Goal: Task Accomplishment & Management: Manage account settings

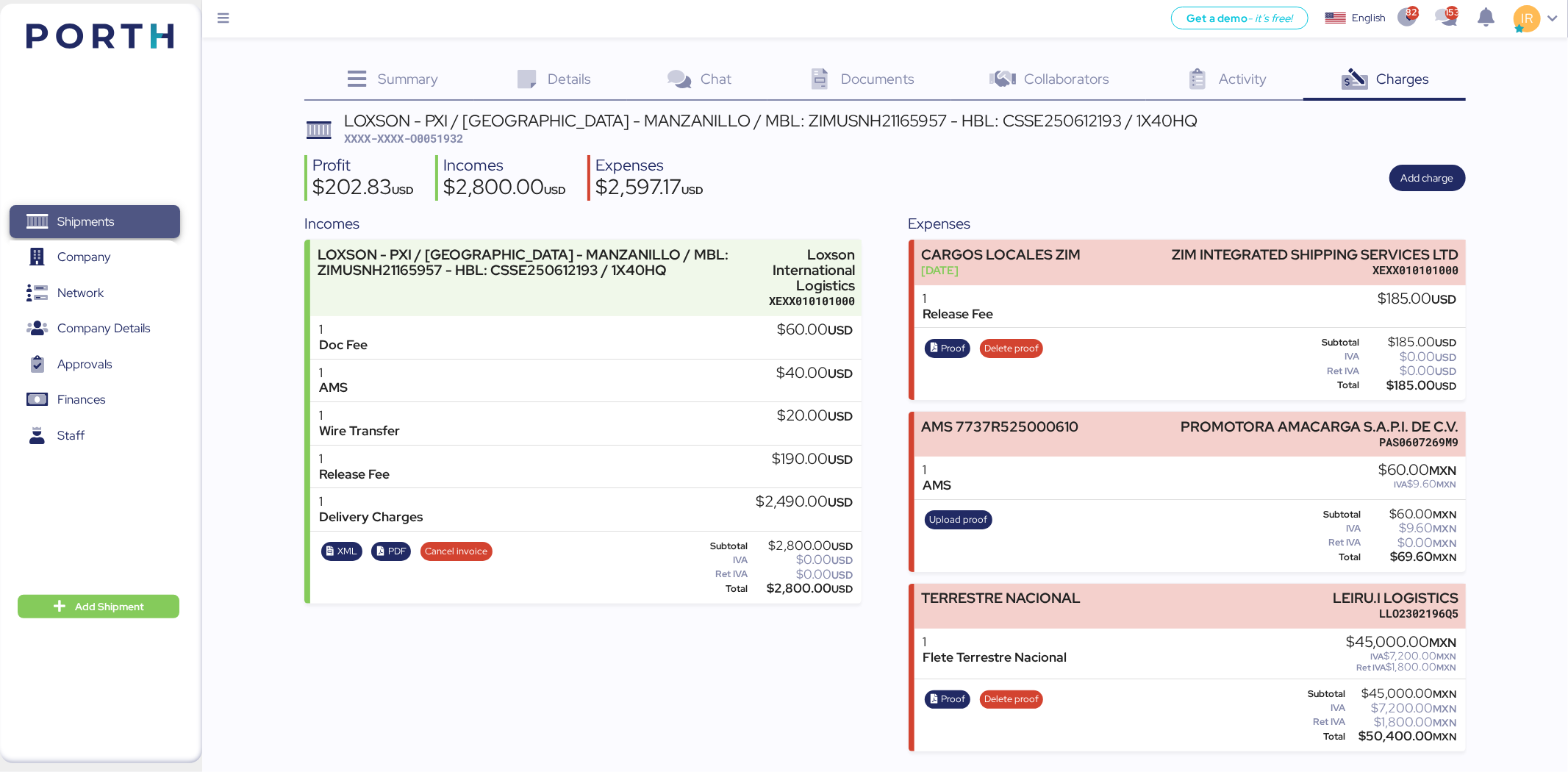
drag, startPoint x: 0, startPoint y: 0, endPoint x: 104, endPoint y: 218, distance: 241.5
click at [104, 218] on span "Shipments" at bounding box center [85, 222] width 57 height 22
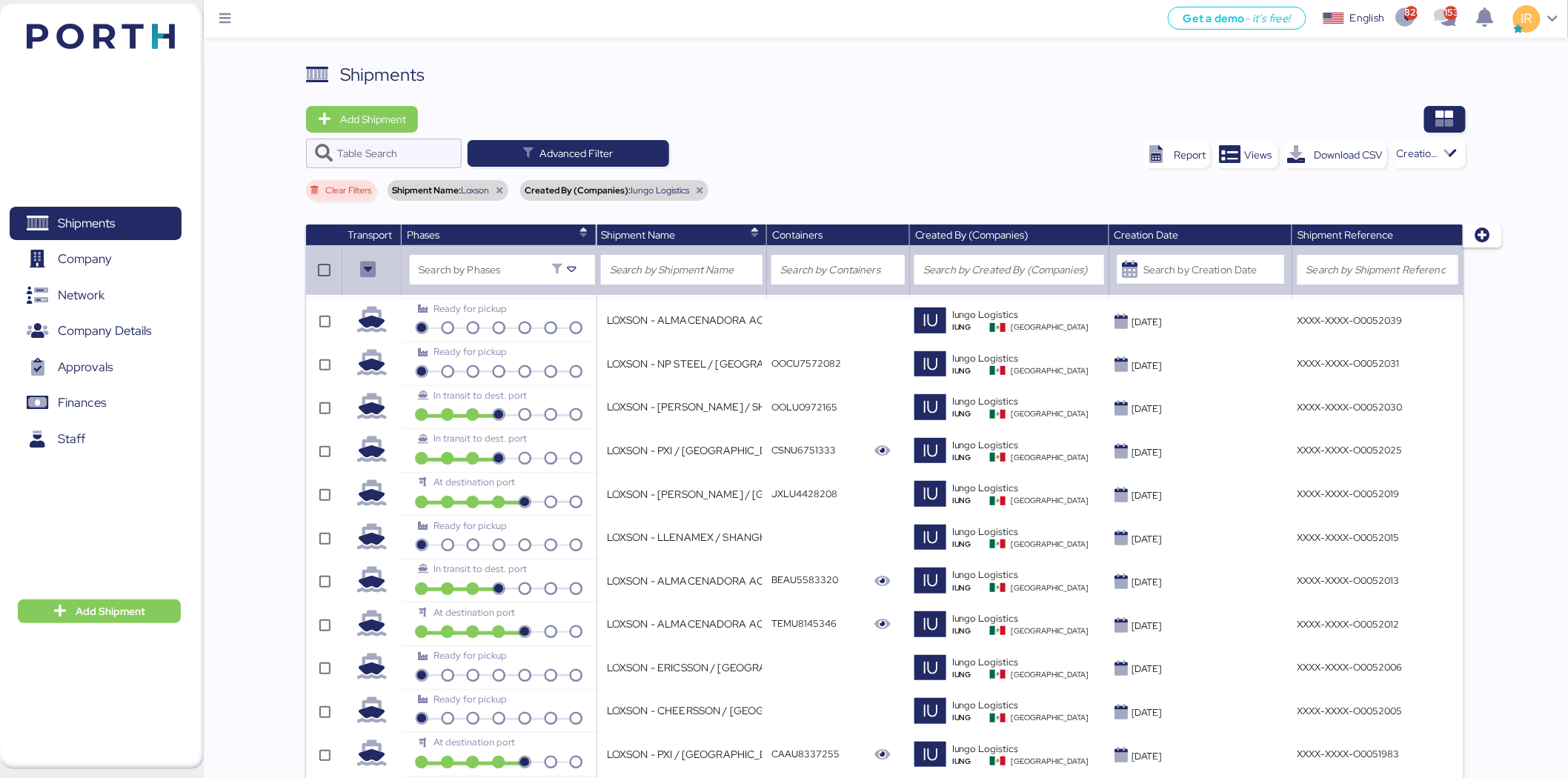
scroll to position [626, 0]
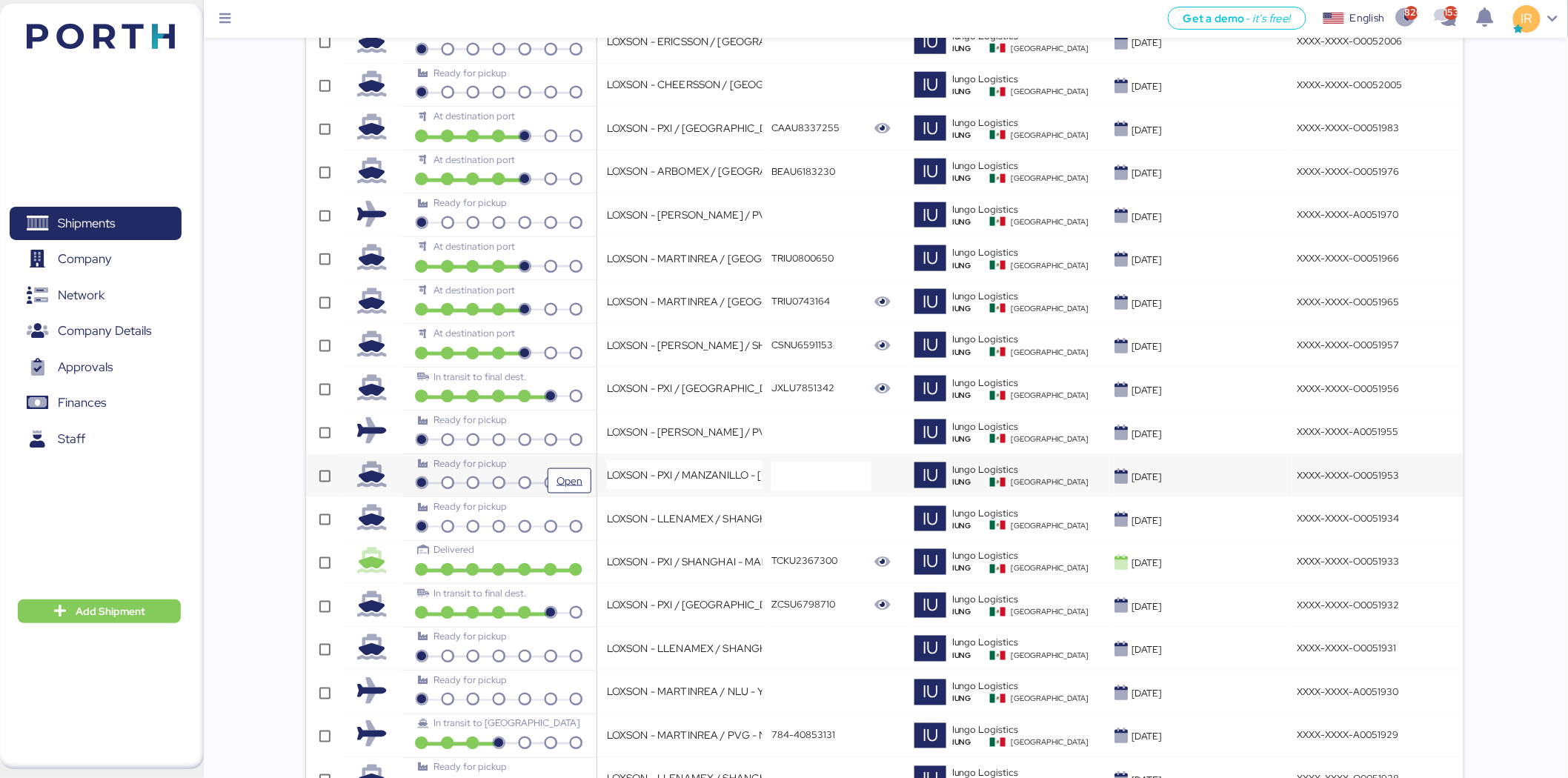
click at [573, 468] on div "Ready for pickup" at bounding box center [498, 463] width 162 height 14
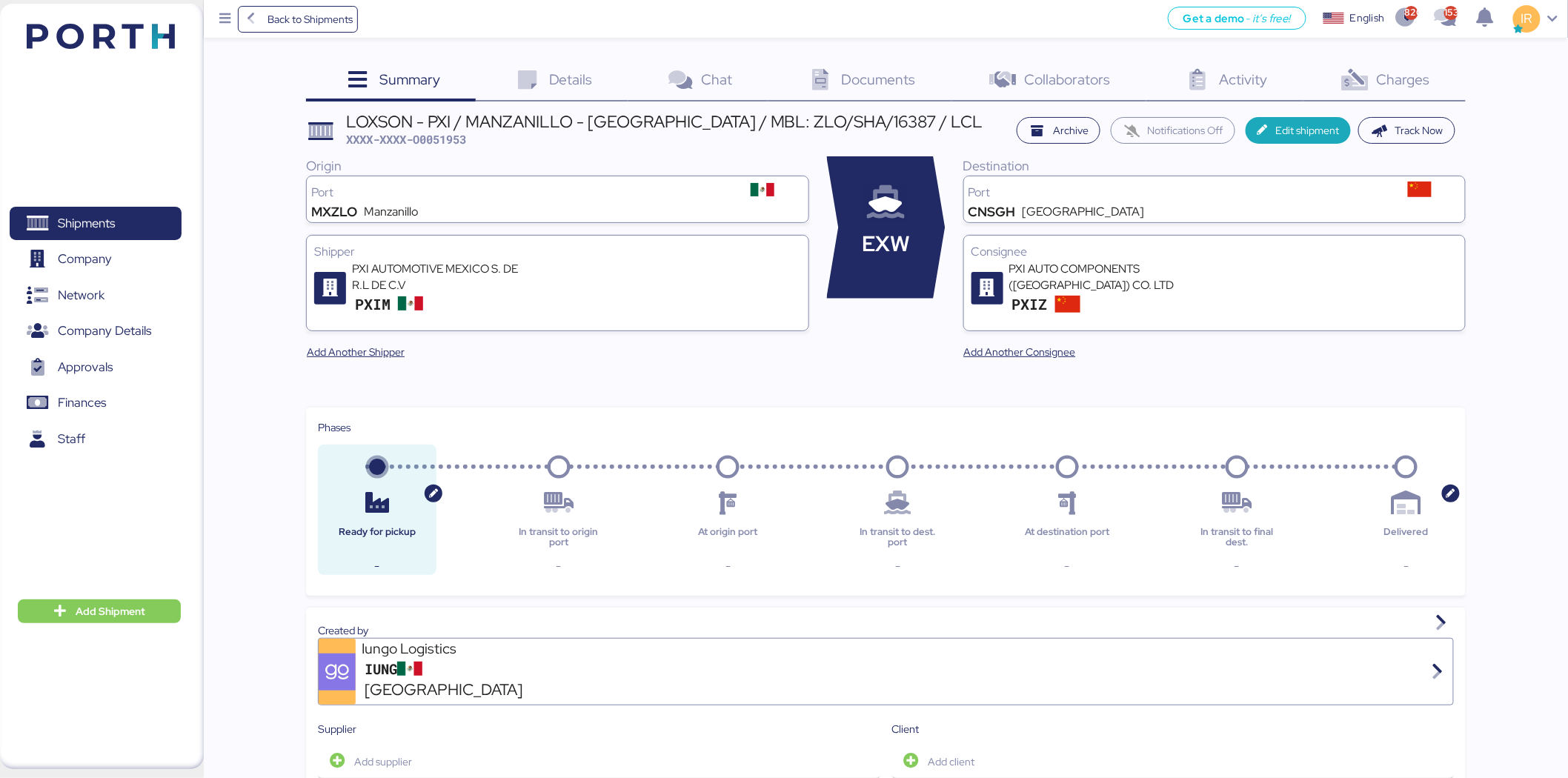
click at [1369, 70] on icon at bounding box center [1354, 80] width 32 height 22
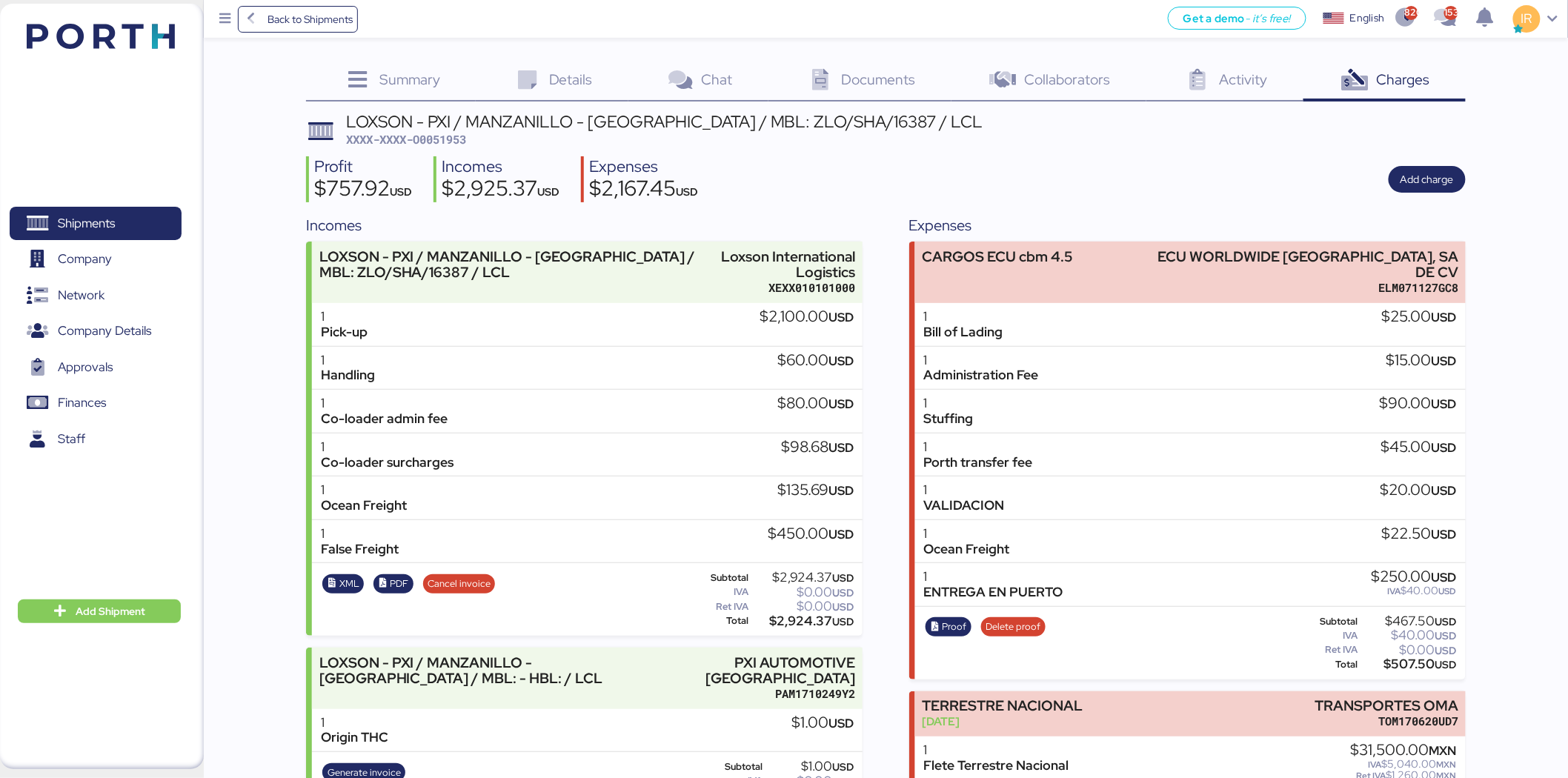
scroll to position [77, 0]
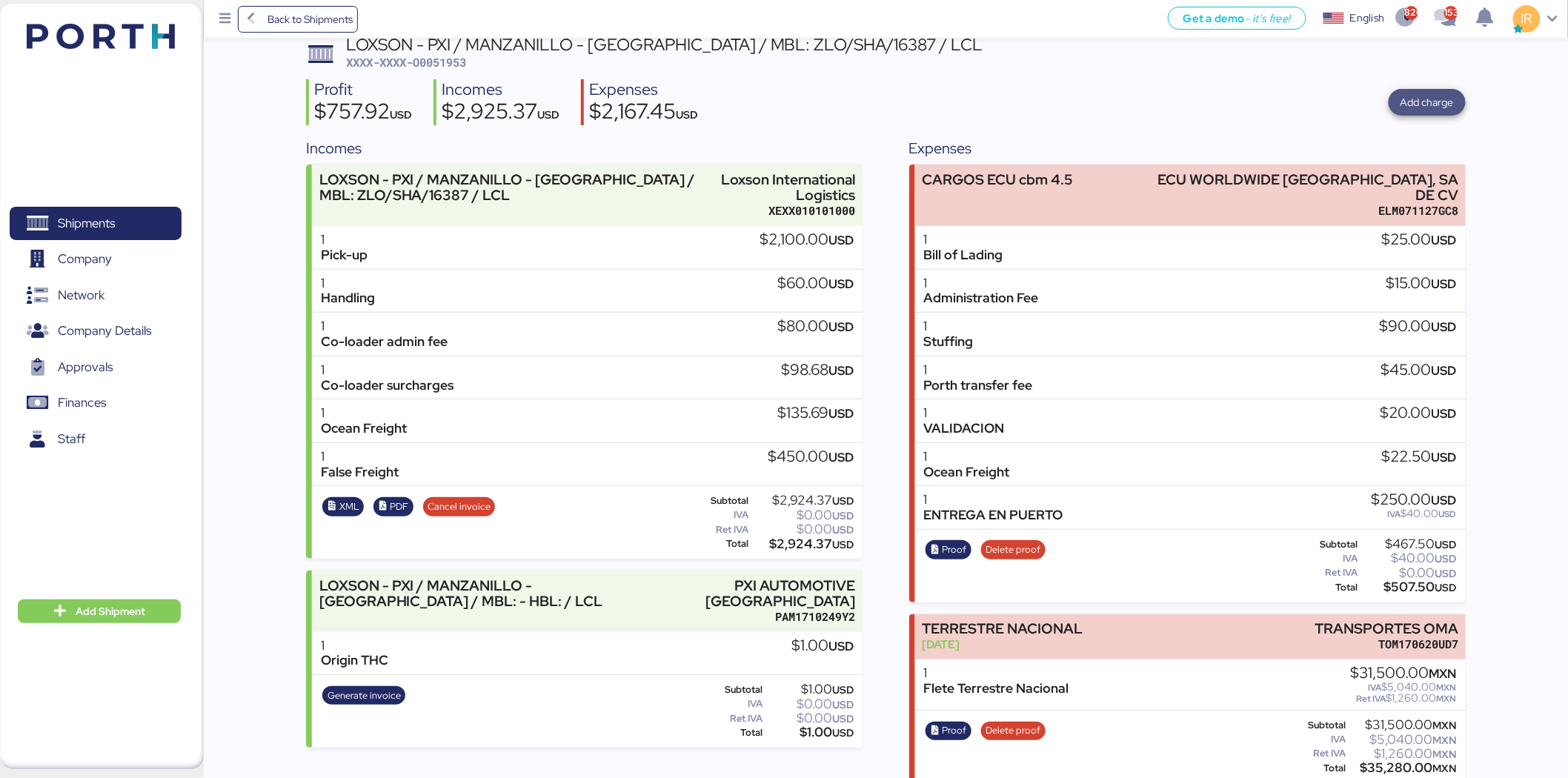
click at [1419, 105] on span "Add charge" at bounding box center [1427, 102] width 53 height 18
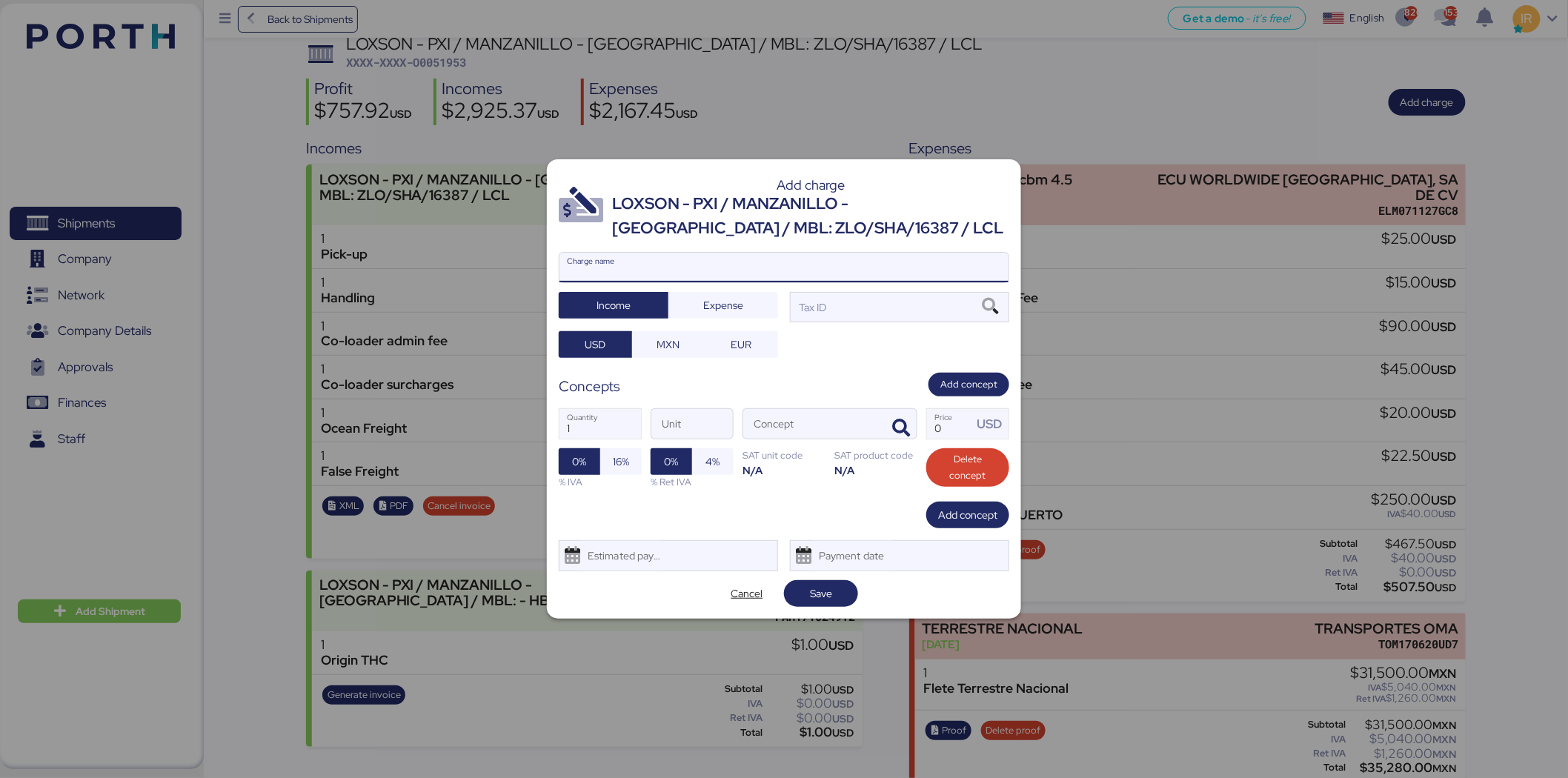
click at [761, 271] on input "Charge name" at bounding box center [783, 268] width 449 height 30
type input "S"
type input "SALDO A FAVOR"
click at [946, 309] on div "Tax ID" at bounding box center [899, 307] width 219 height 30
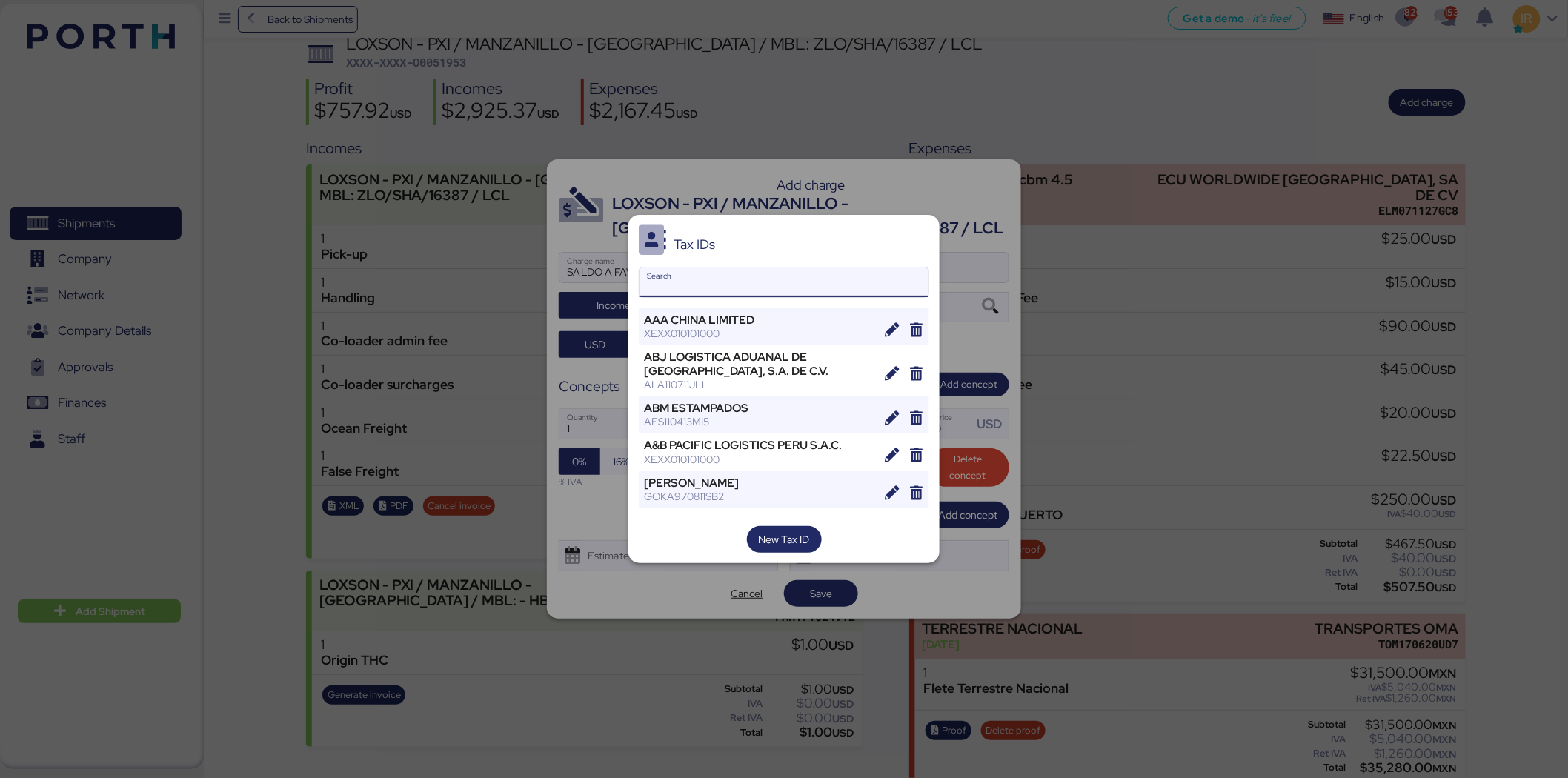
click at [797, 273] on input "Search" at bounding box center [784, 283] width 289 height 30
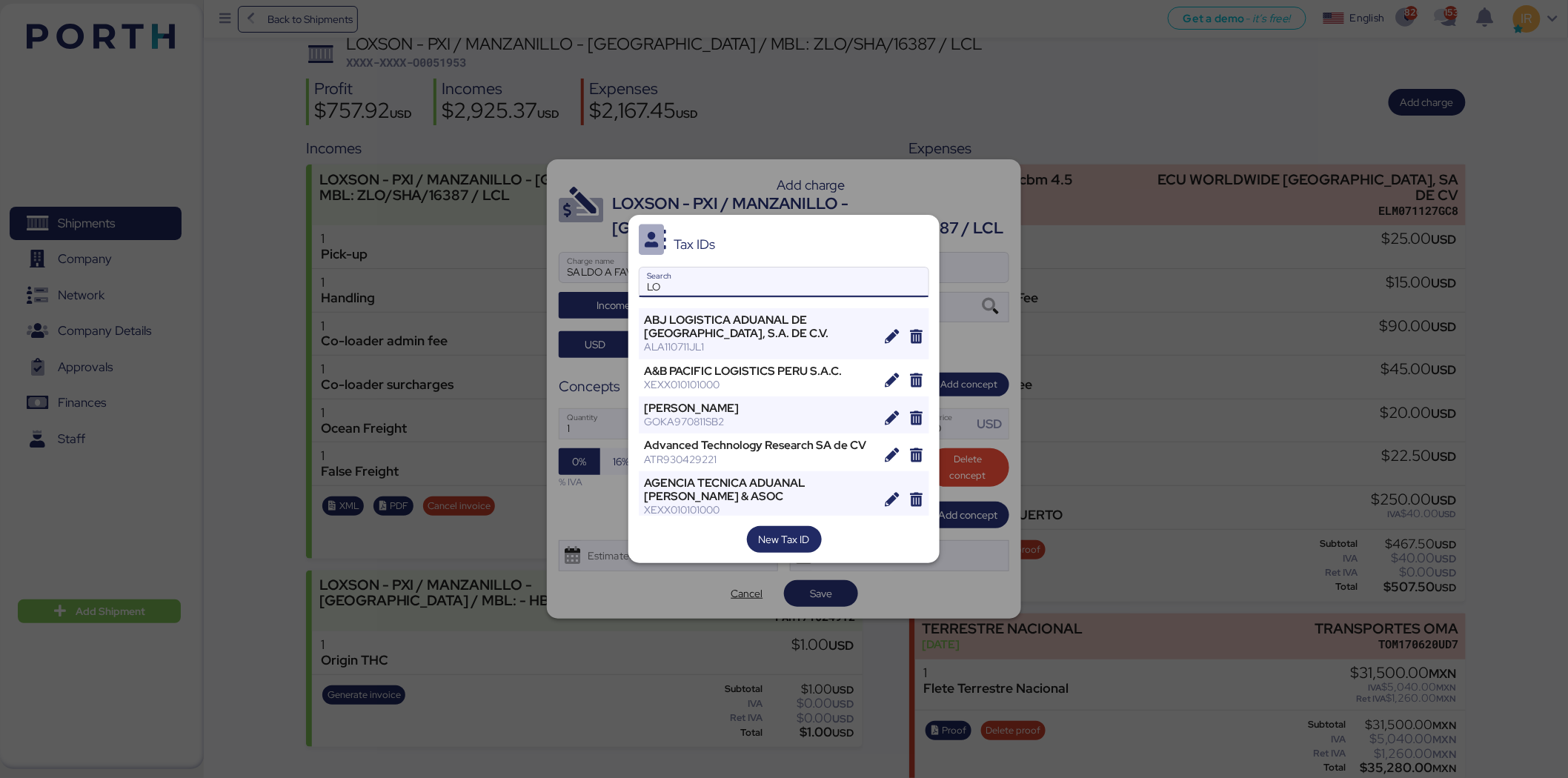
type input "L"
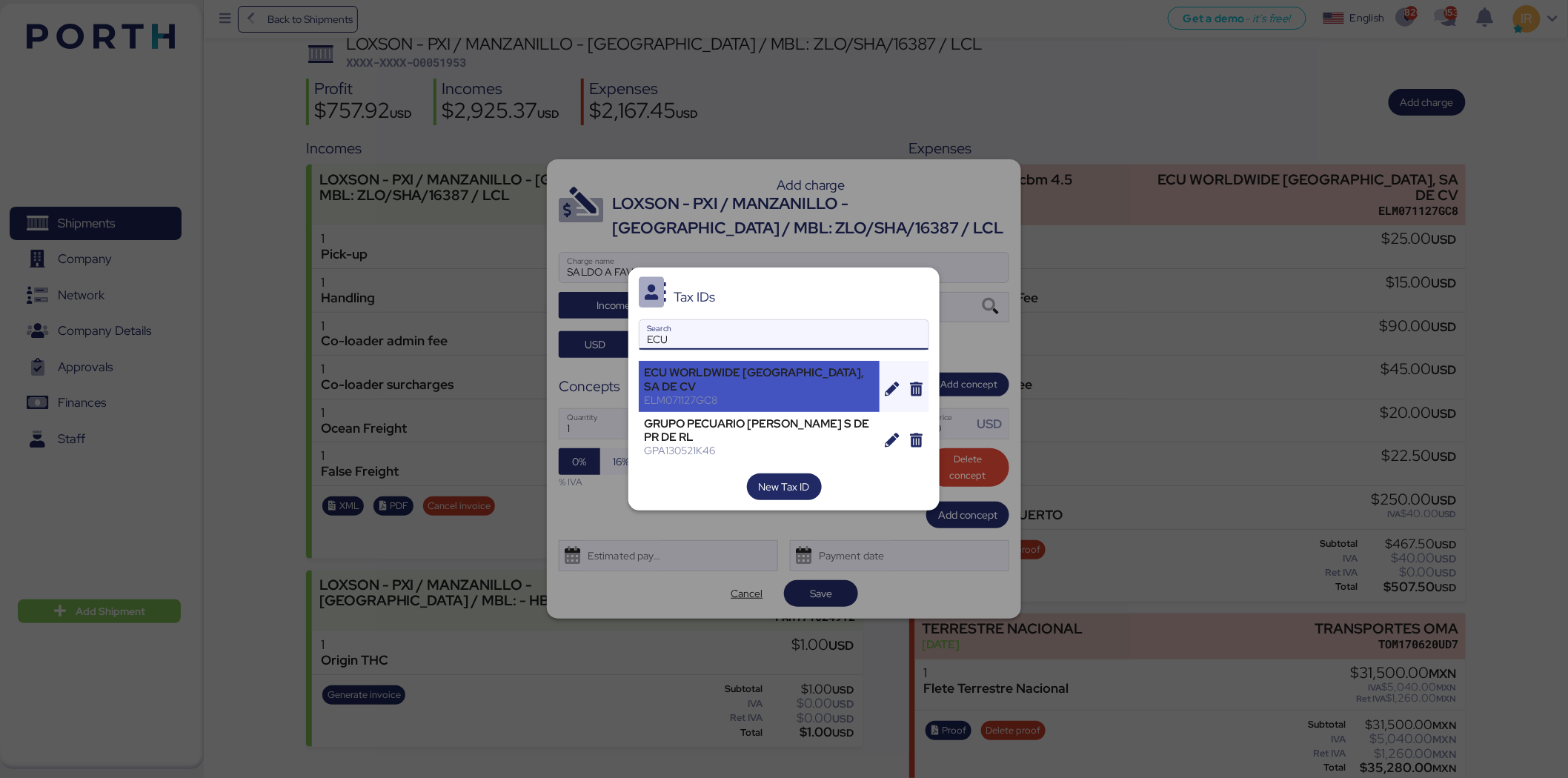
type input "ECU"
click at [789, 381] on div "ECU WORLDWIDE MEXICO, SA DE CV" at bounding box center [758, 380] width 230 height 27
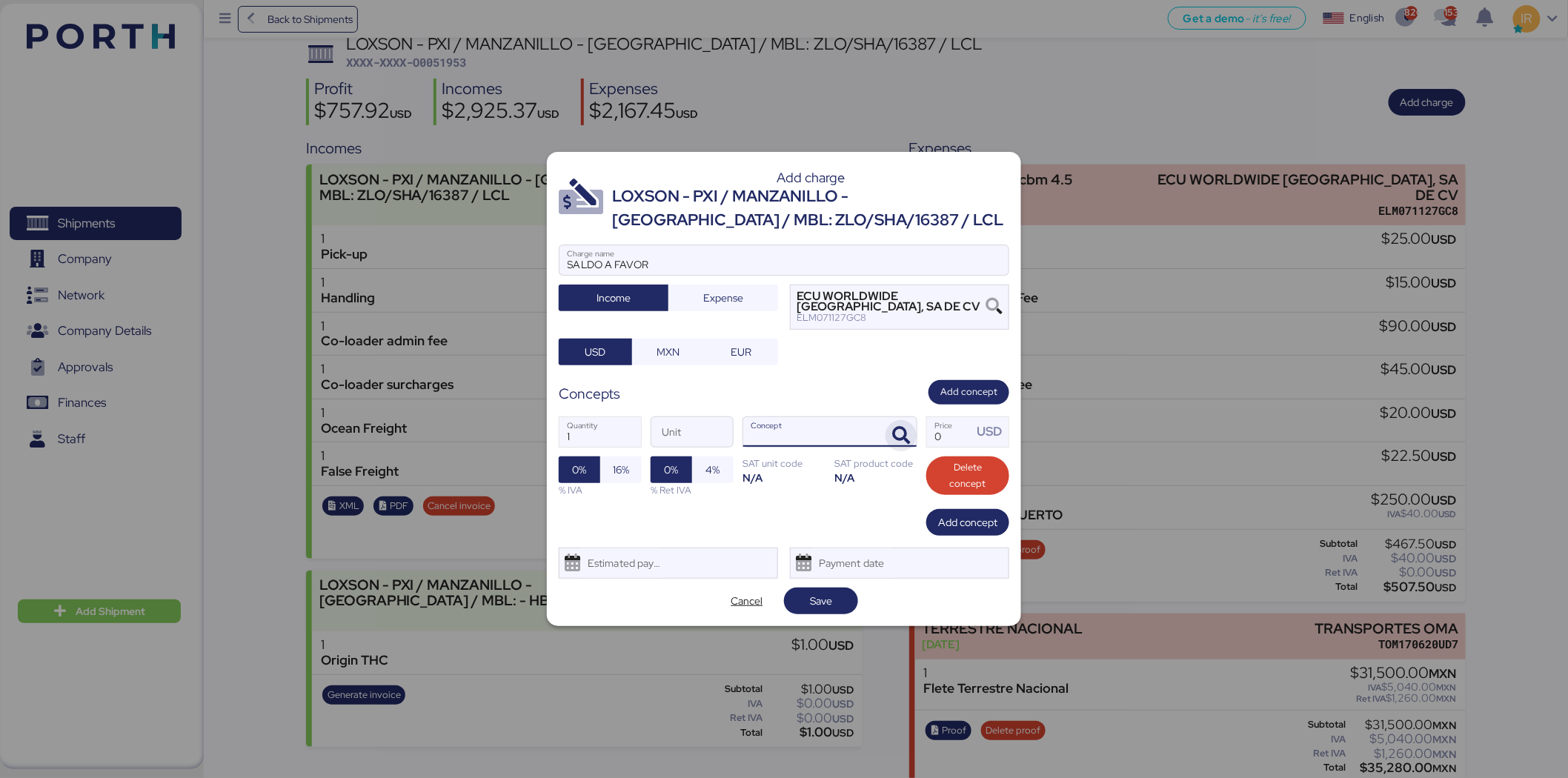
click at [892, 434] on icon "button" at bounding box center [900, 435] width 18 height 18
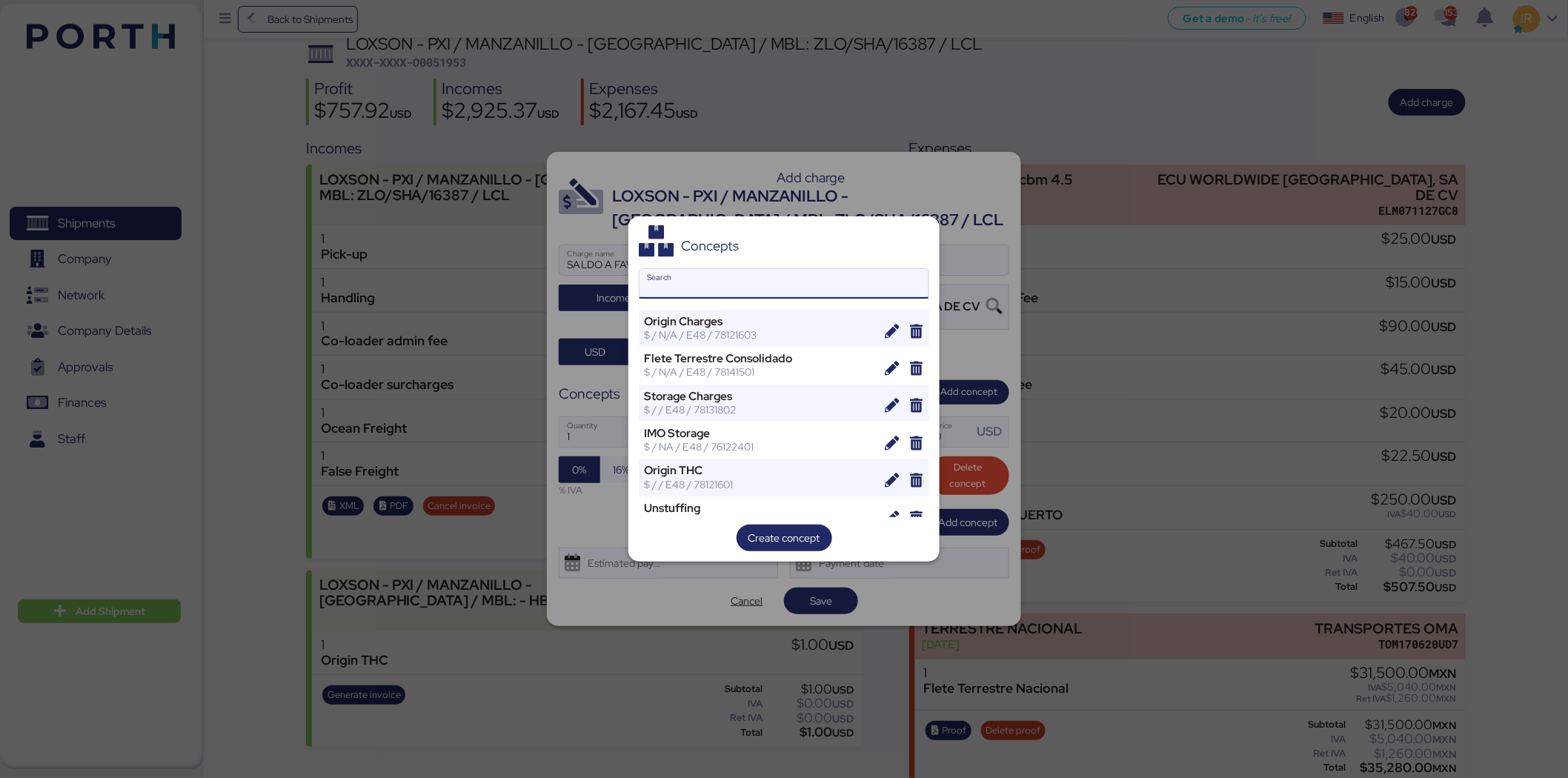
click at [775, 278] on input "Search" at bounding box center [784, 284] width 289 height 30
type input "E"
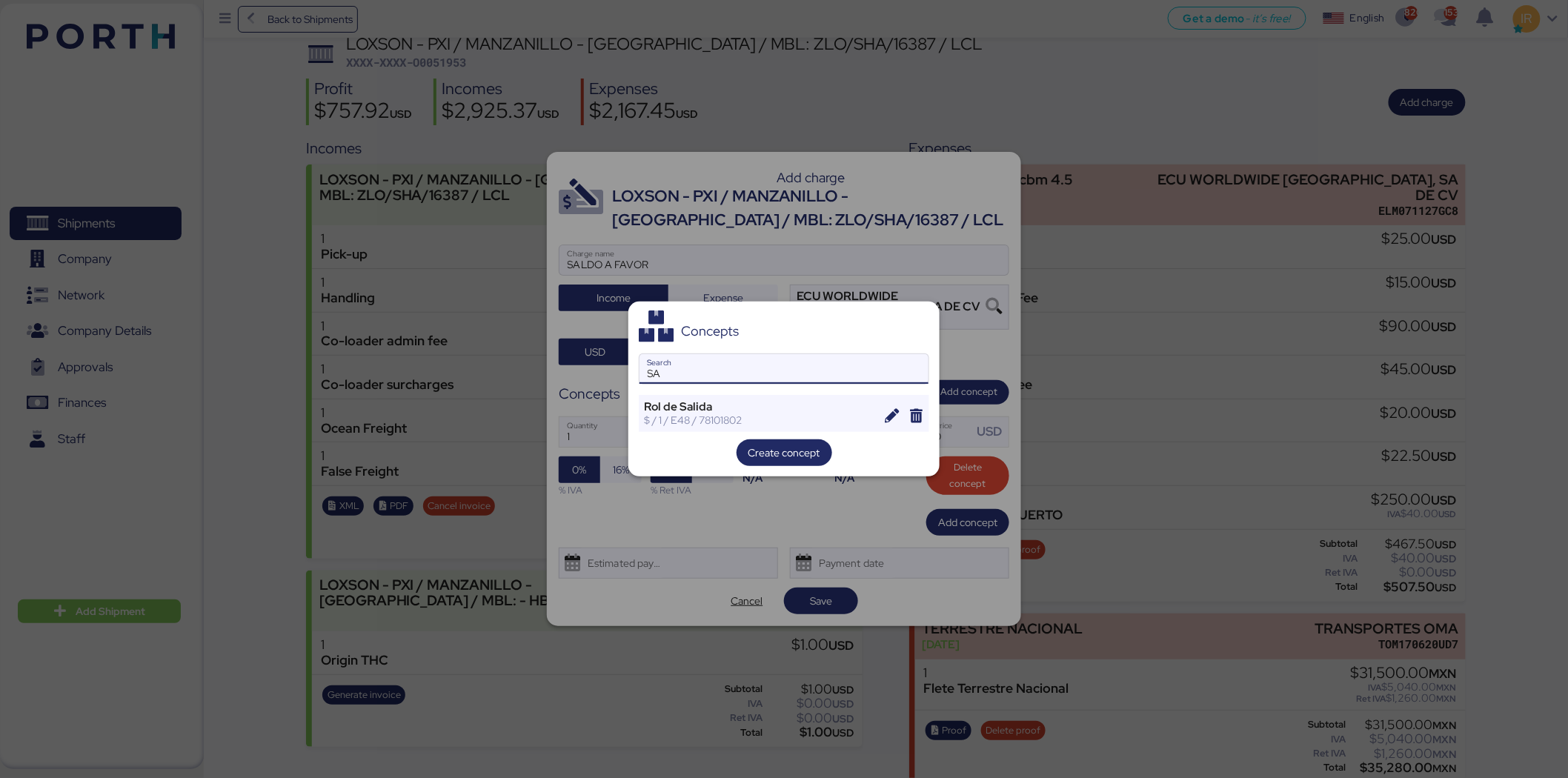
type input "S"
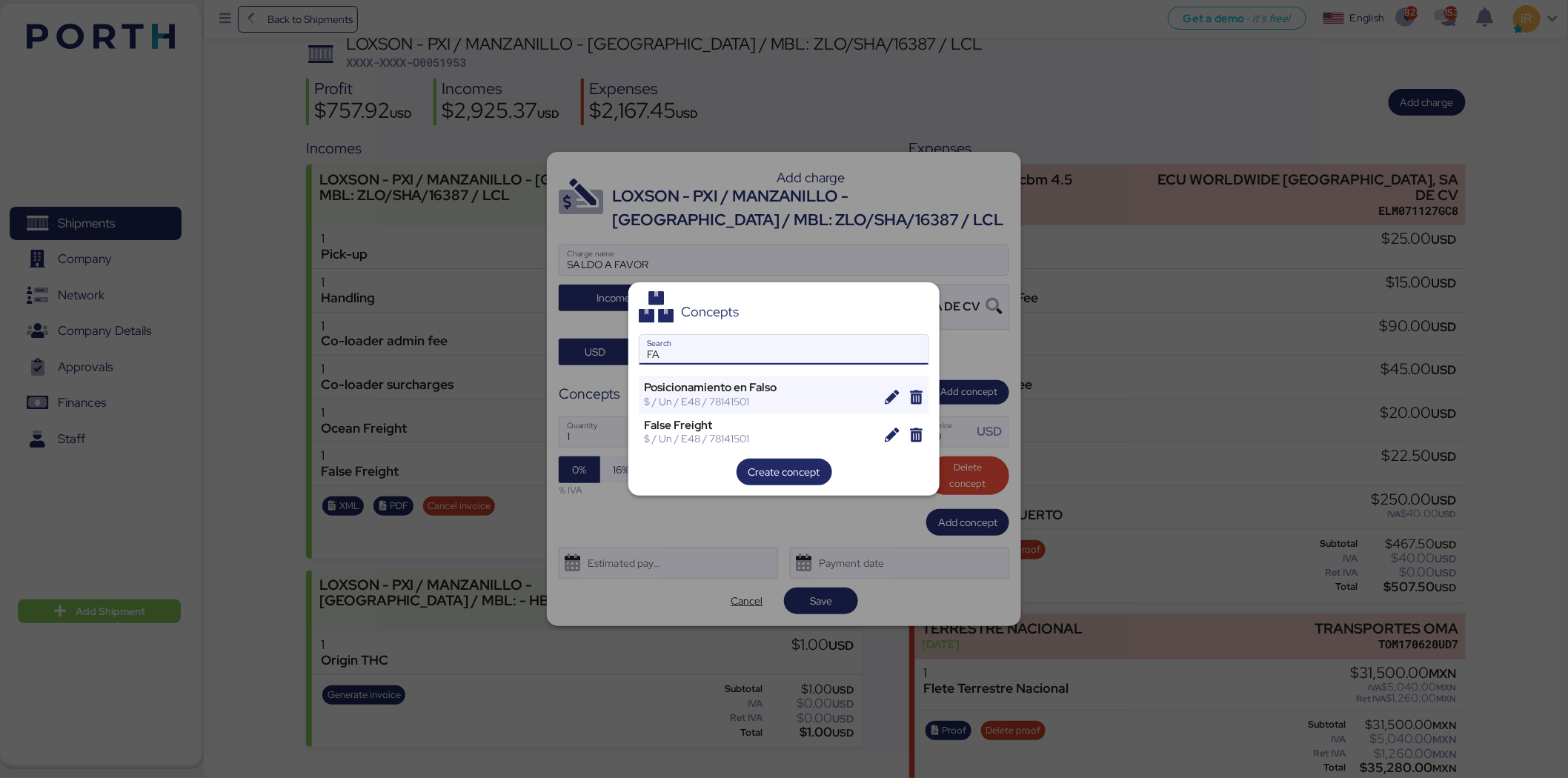
type input "F"
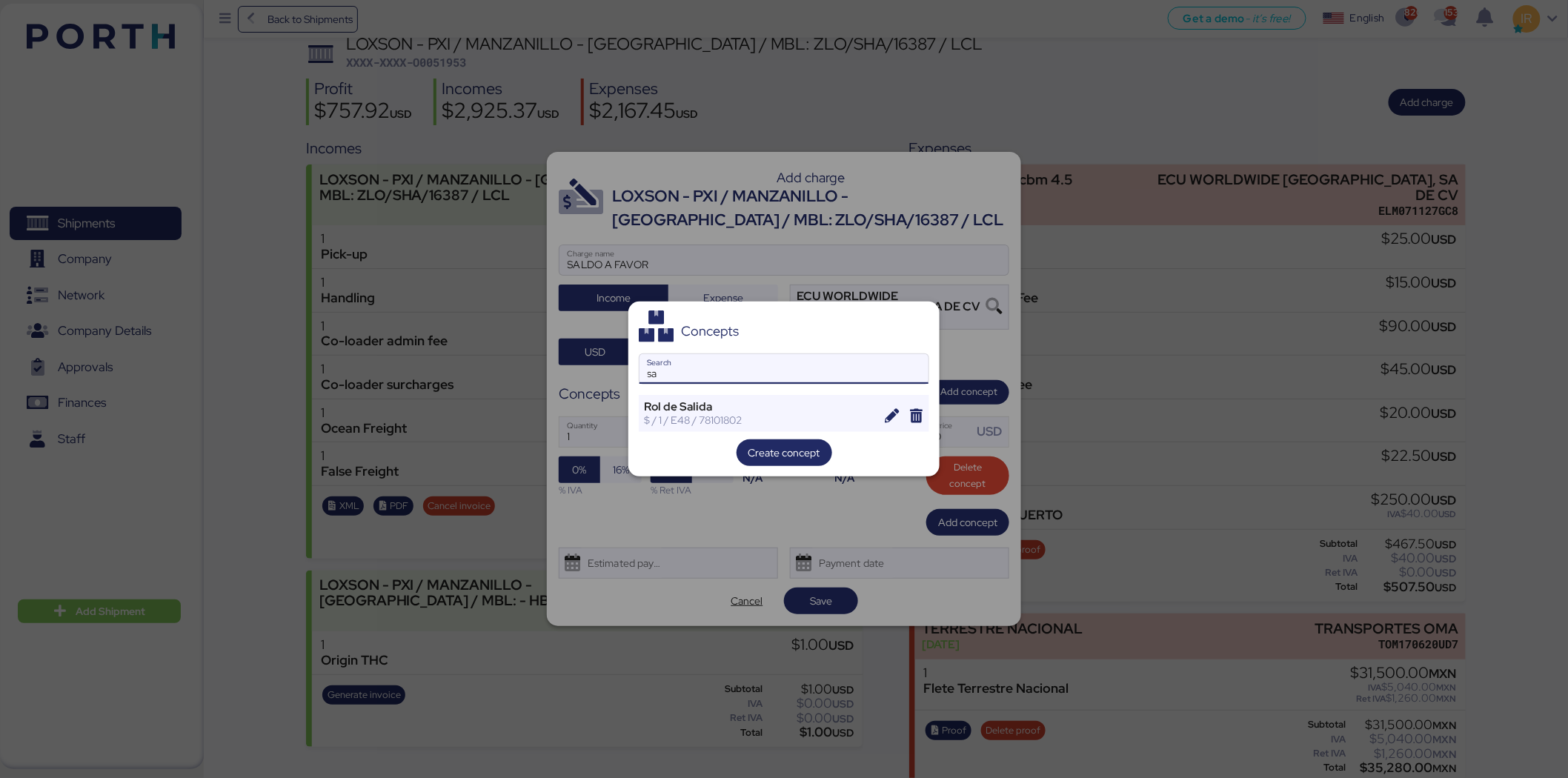
type input "s"
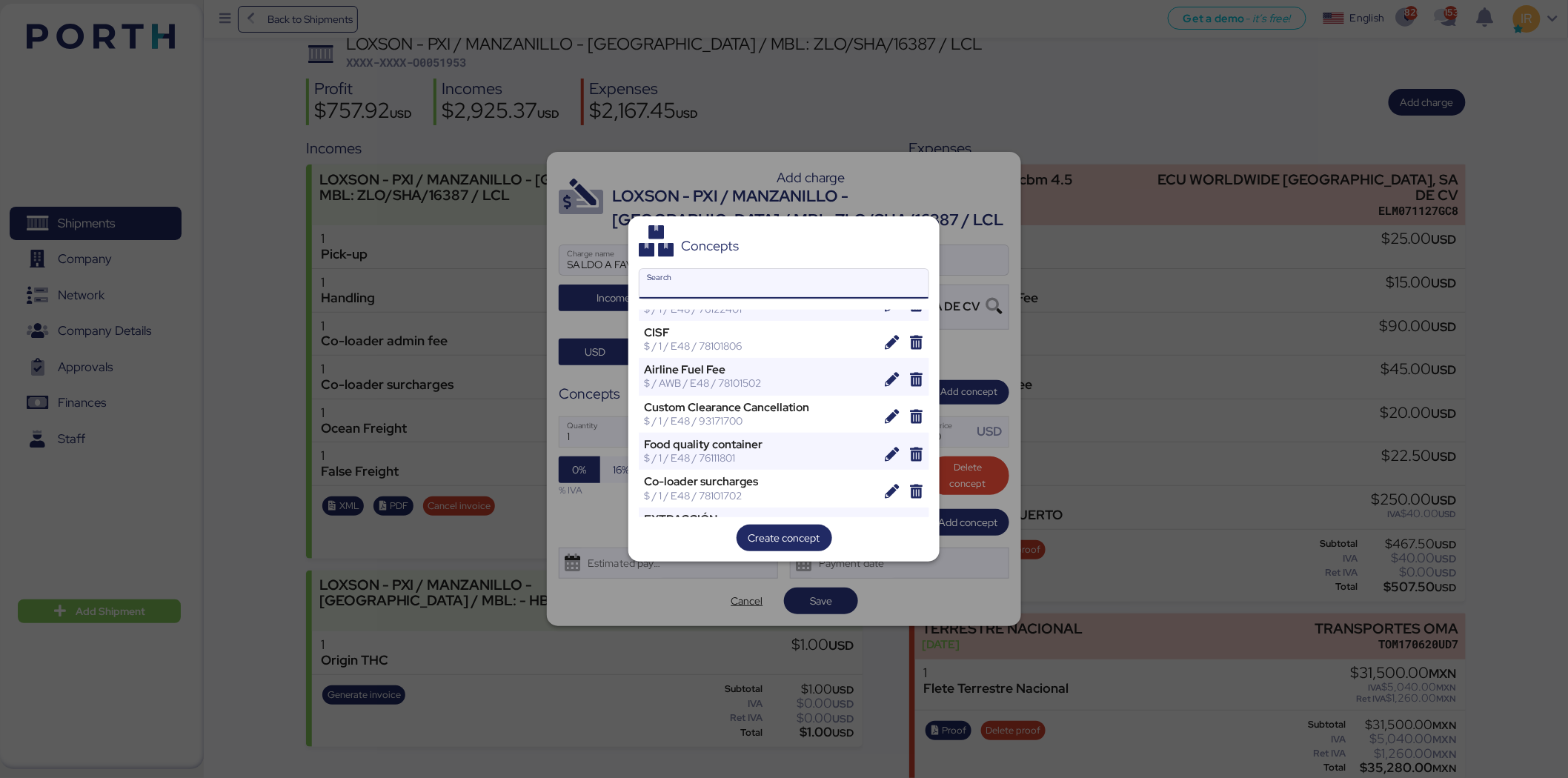
scroll to position [4370, 0]
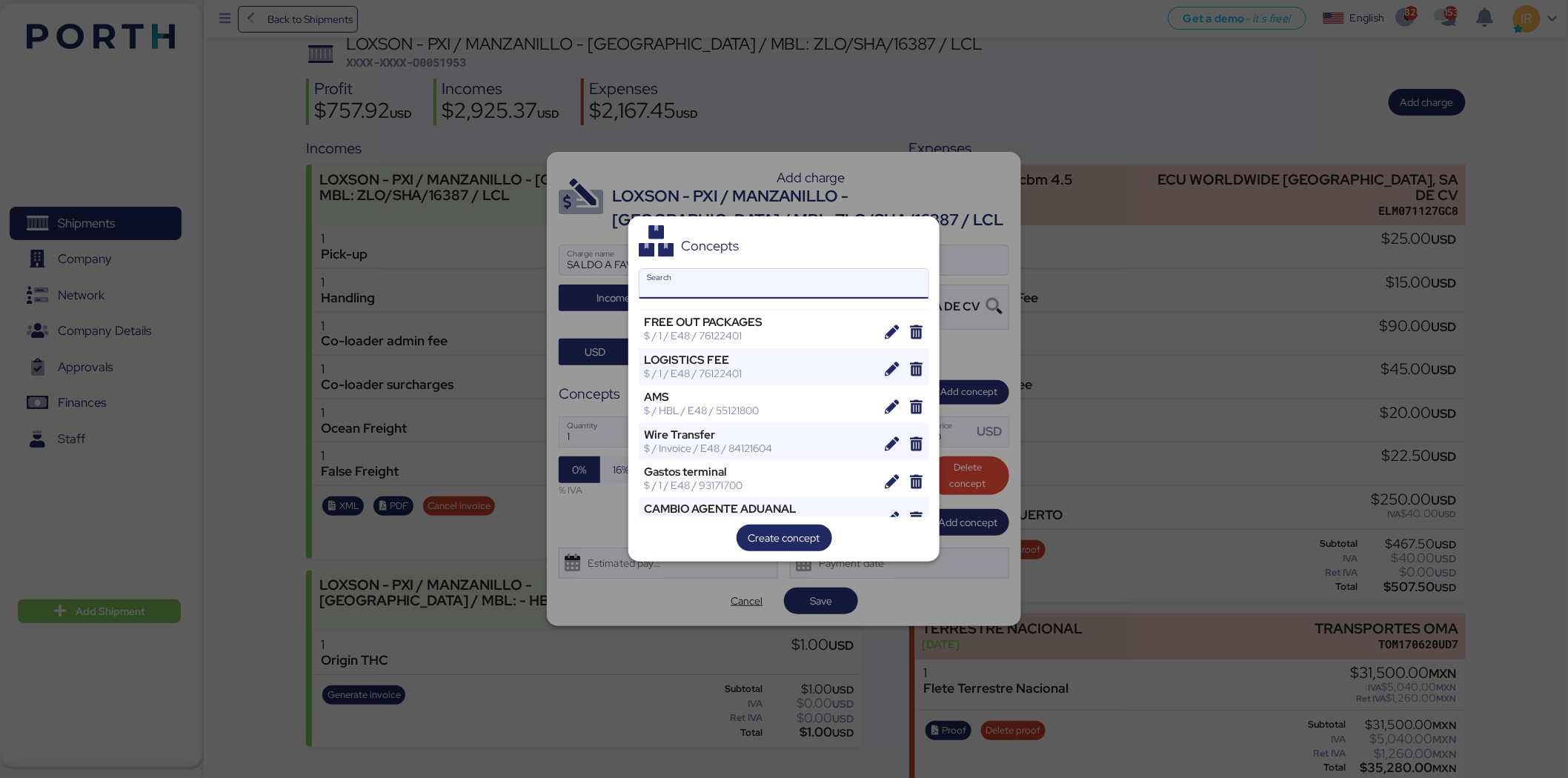
click at [715, 272] on input "Search" at bounding box center [784, 284] width 289 height 30
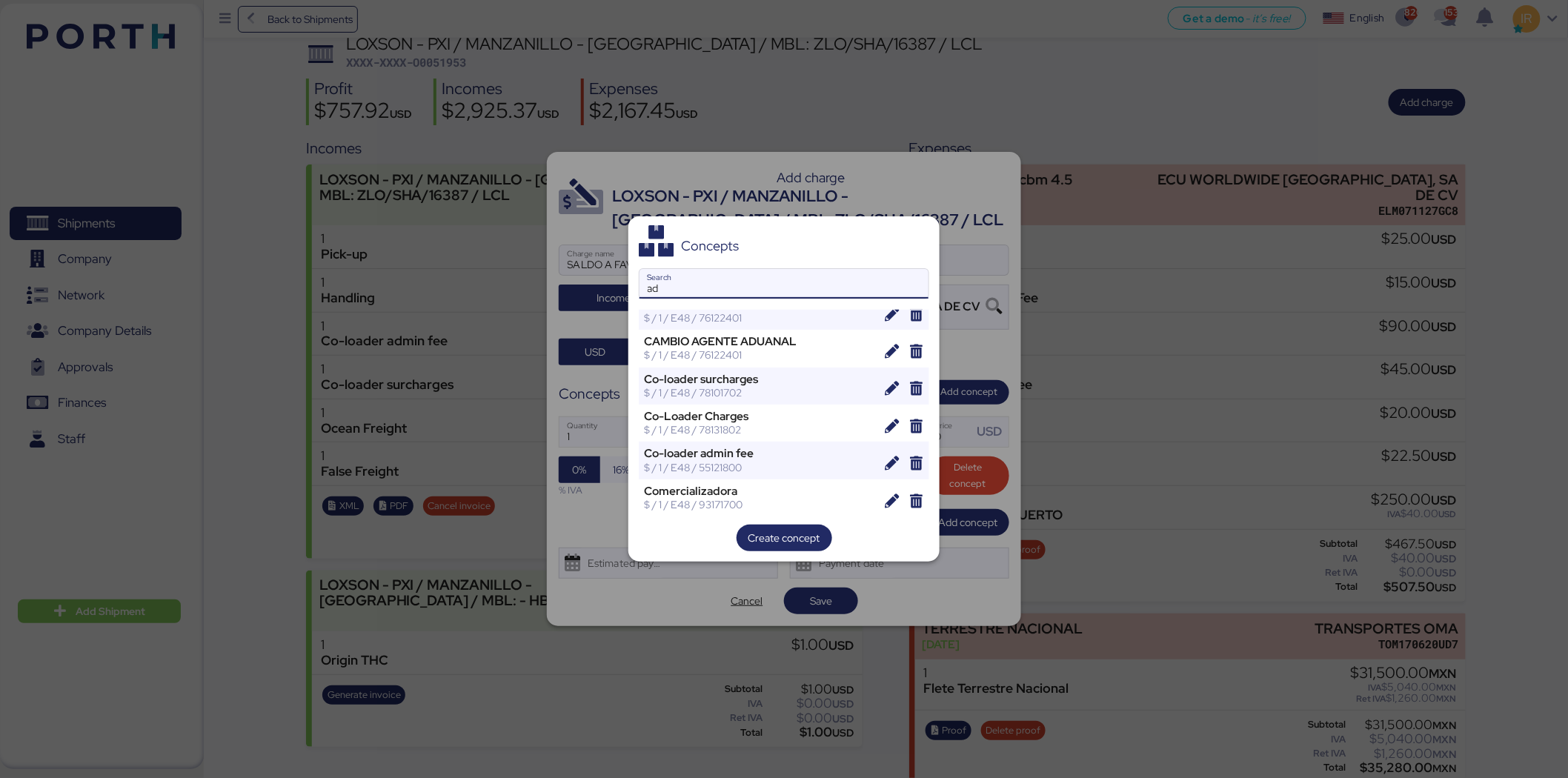
scroll to position [0, 0]
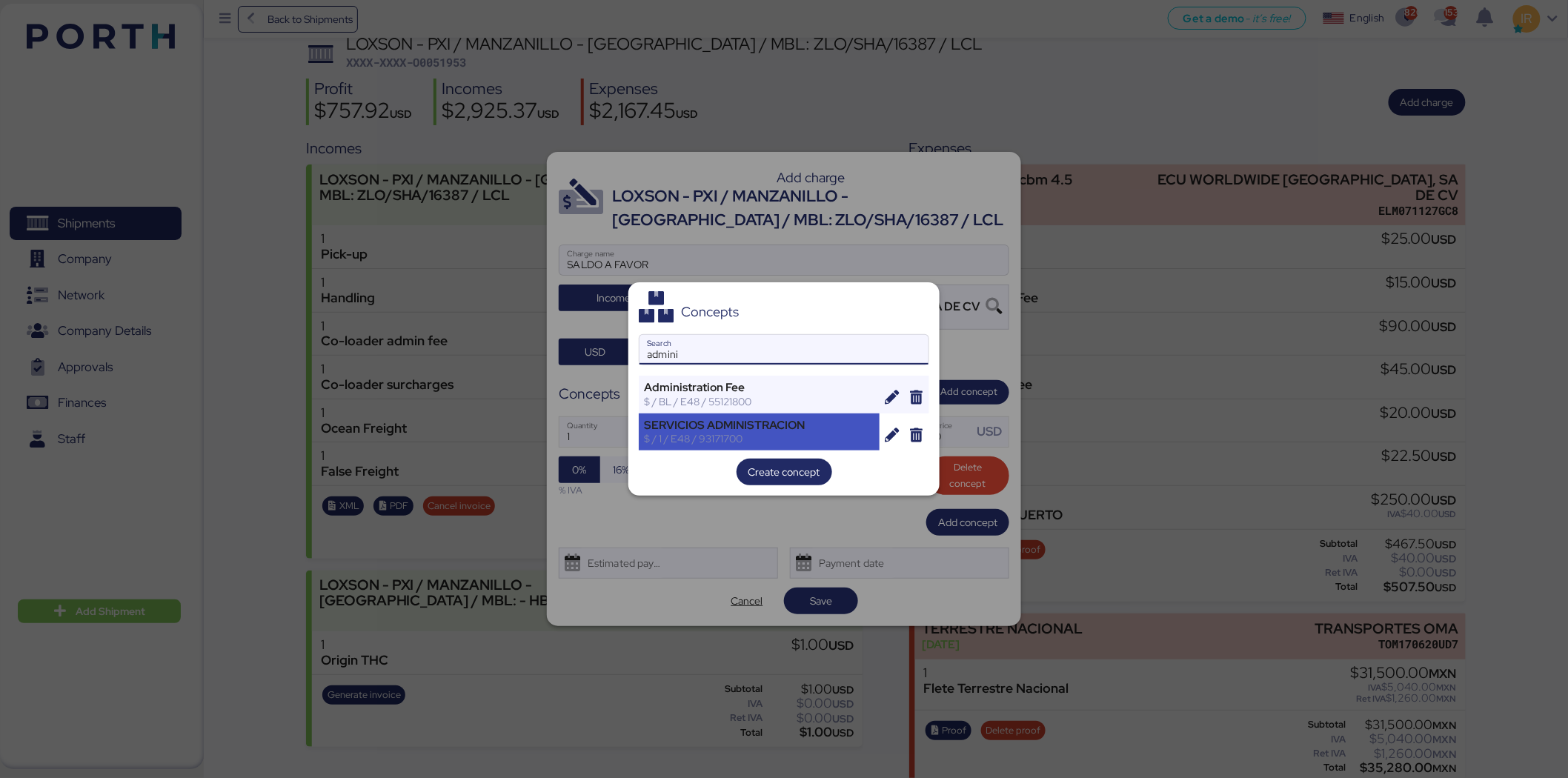
type input "admini"
click at [729, 424] on div "SERVICIOS ADMINISTRACION" at bounding box center [758, 425] width 230 height 13
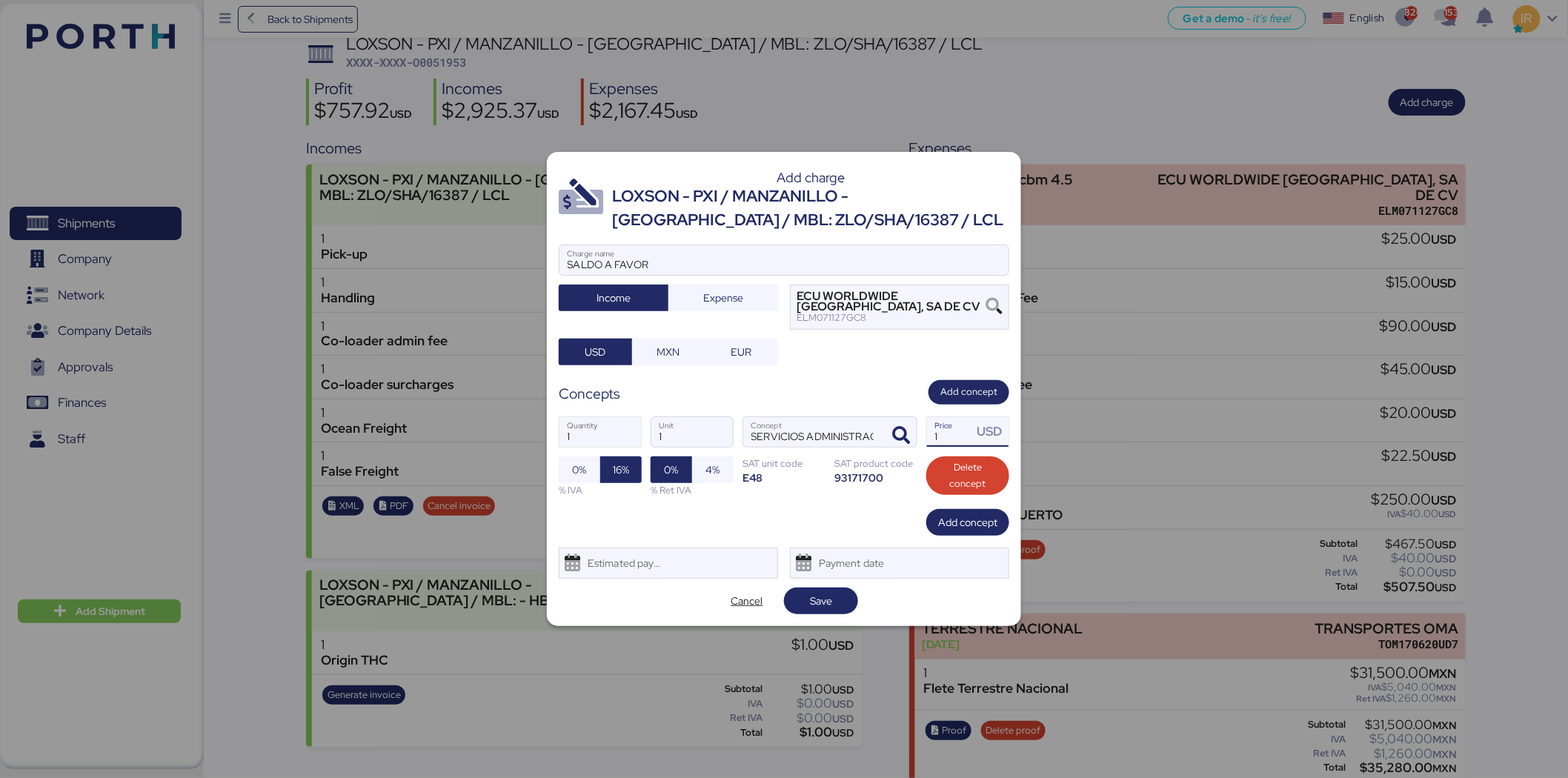
click at [946, 430] on input "1" at bounding box center [950, 432] width 46 height 30
type input "0"
type input "615"
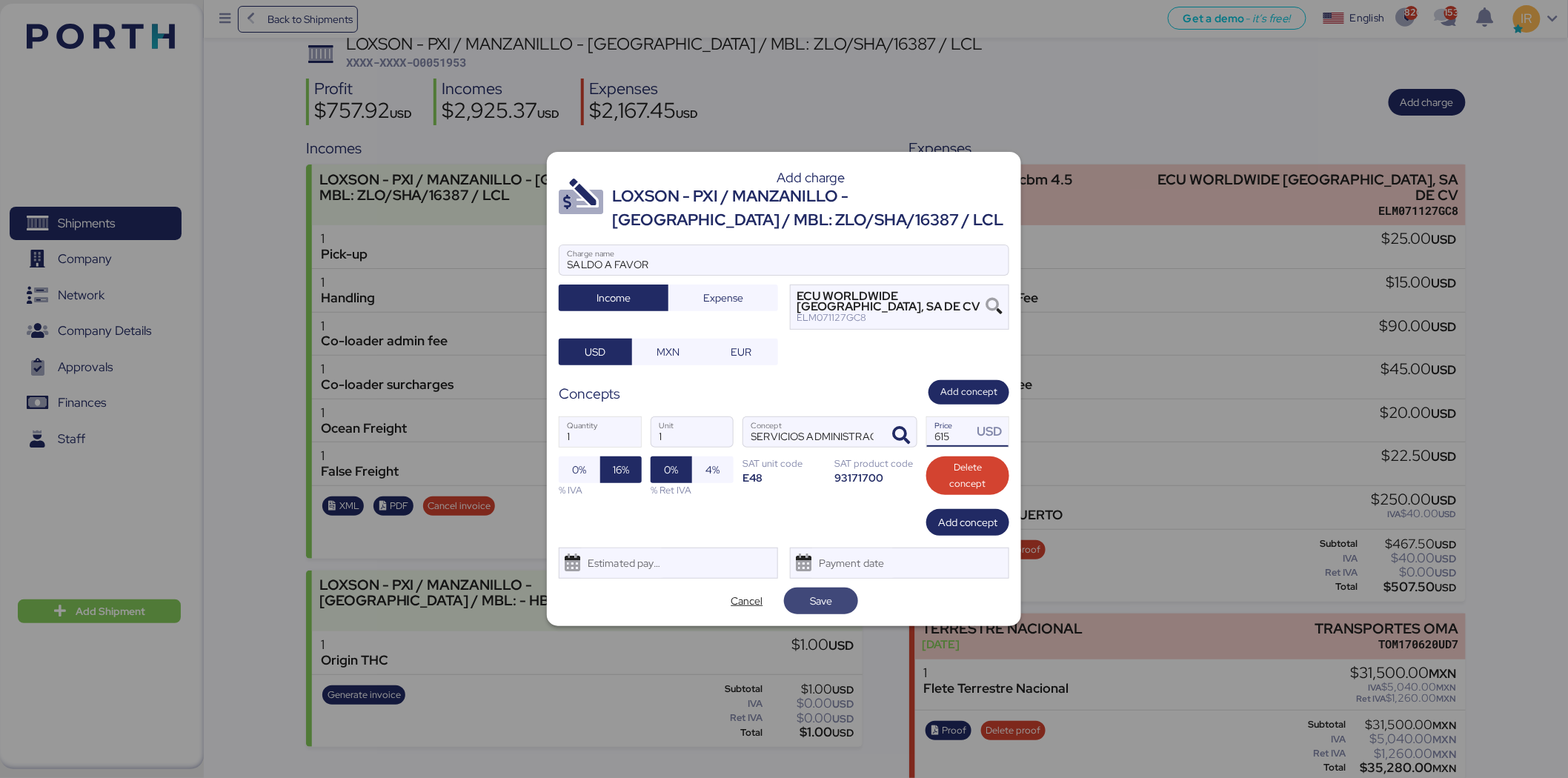
click at [824, 608] on span "Save" at bounding box center [821, 601] width 22 height 18
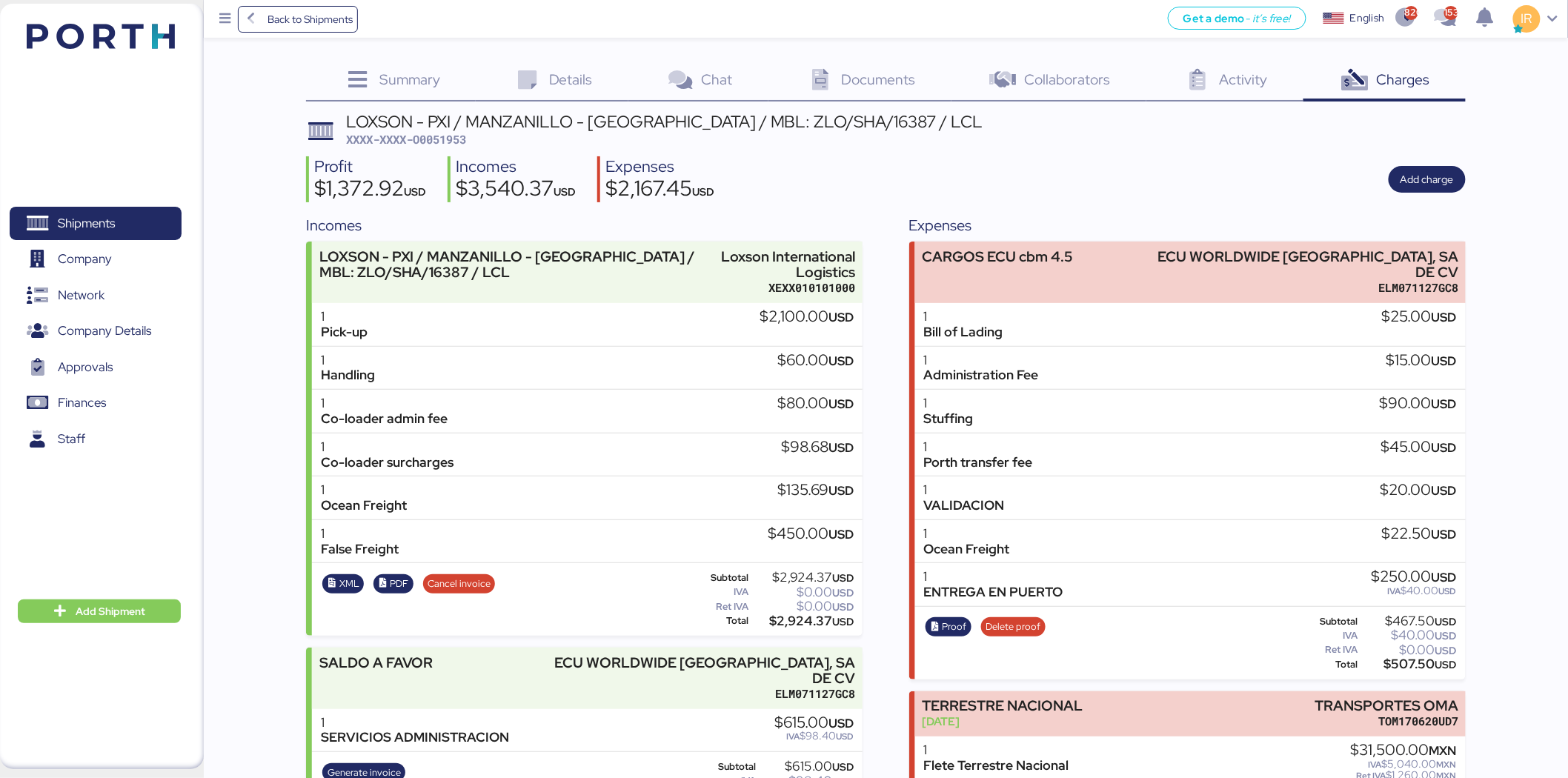
scroll to position [232, 0]
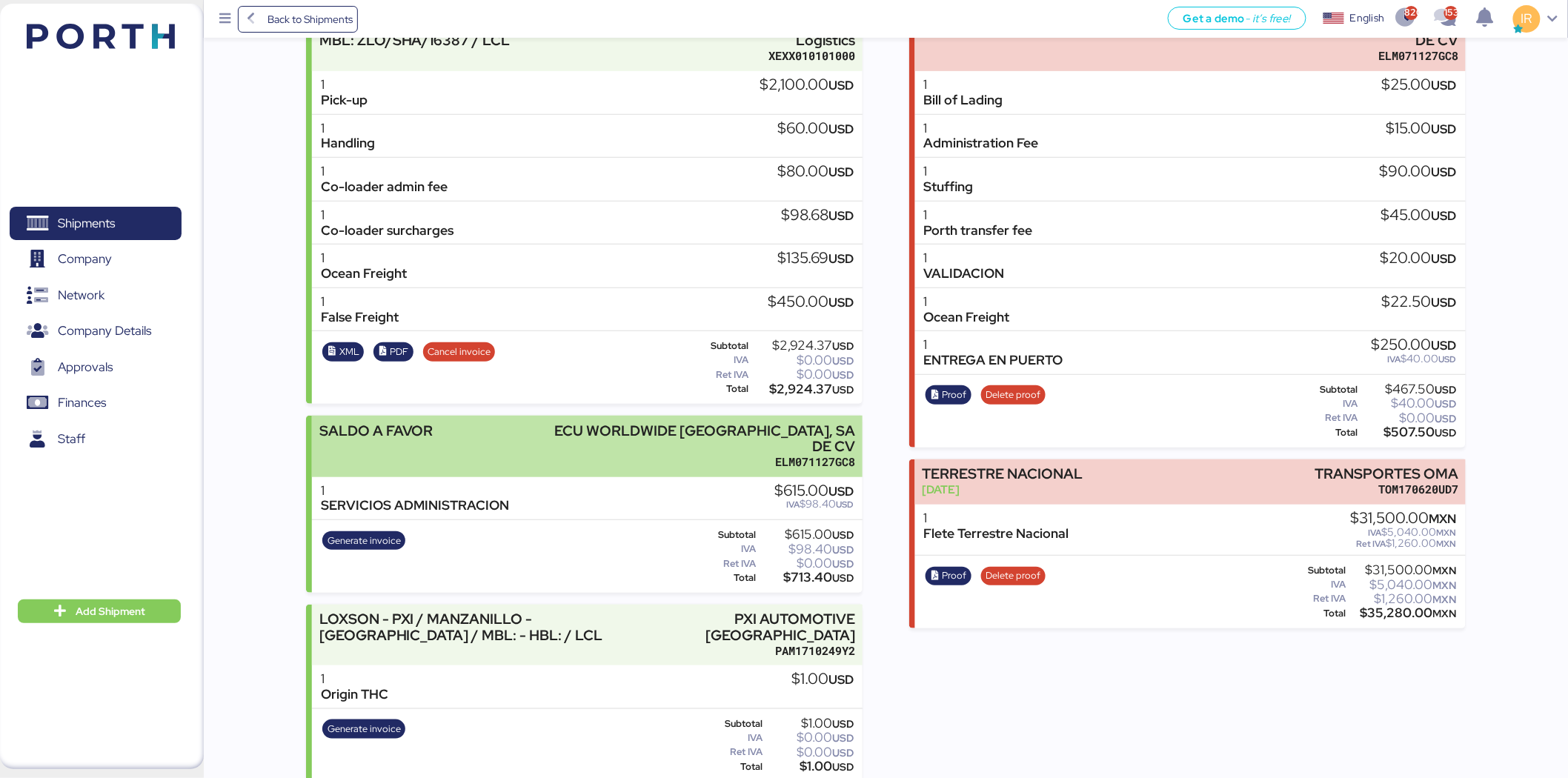
click at [661, 436] on div "ECU WORLDWIDE MEXICO, SA DE CV" at bounding box center [694, 439] width 322 height 31
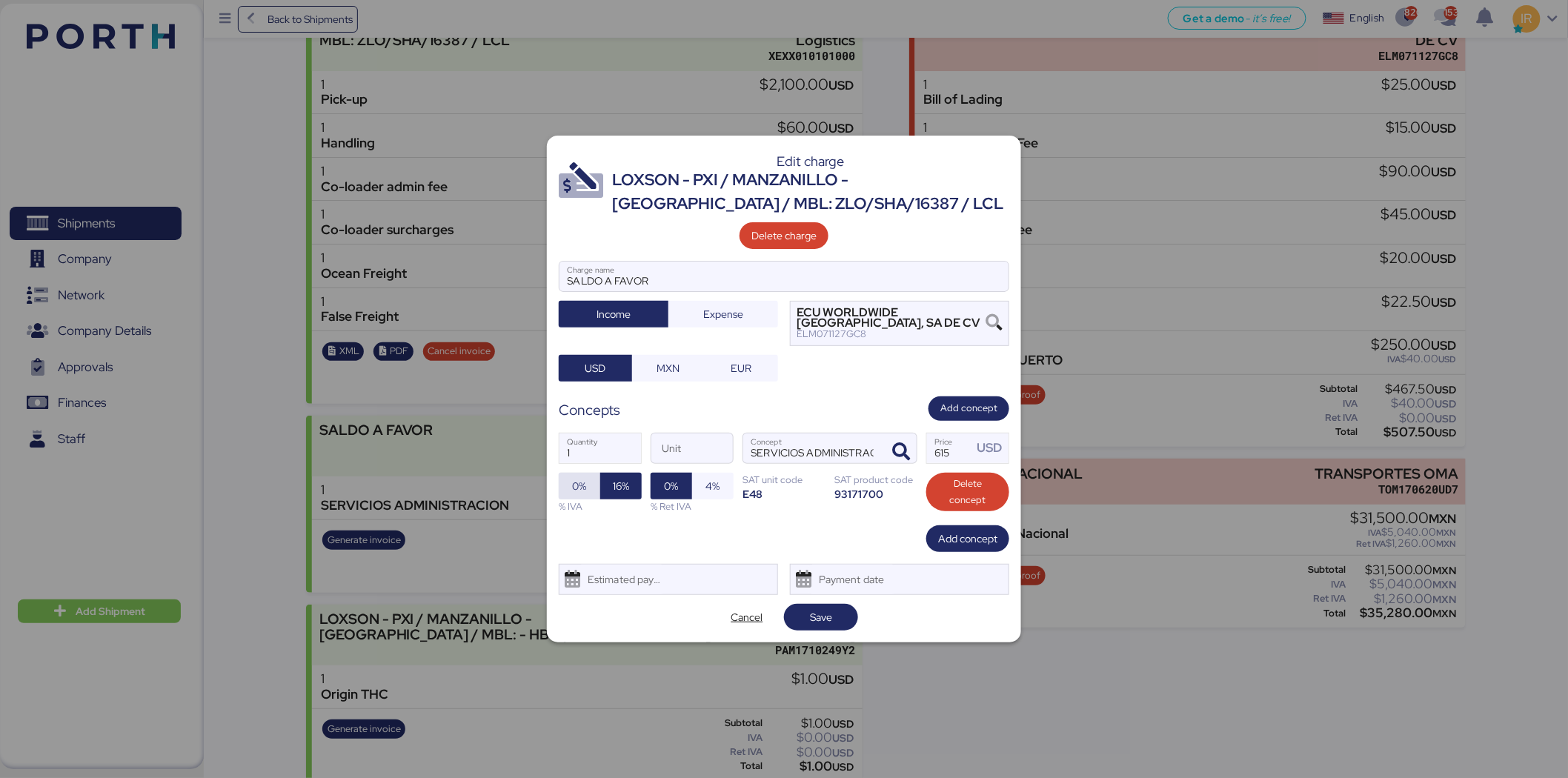
click at [587, 489] on span "0%" at bounding box center [579, 486] width 18 height 21
click at [834, 612] on span "Save" at bounding box center [821, 617] width 51 height 21
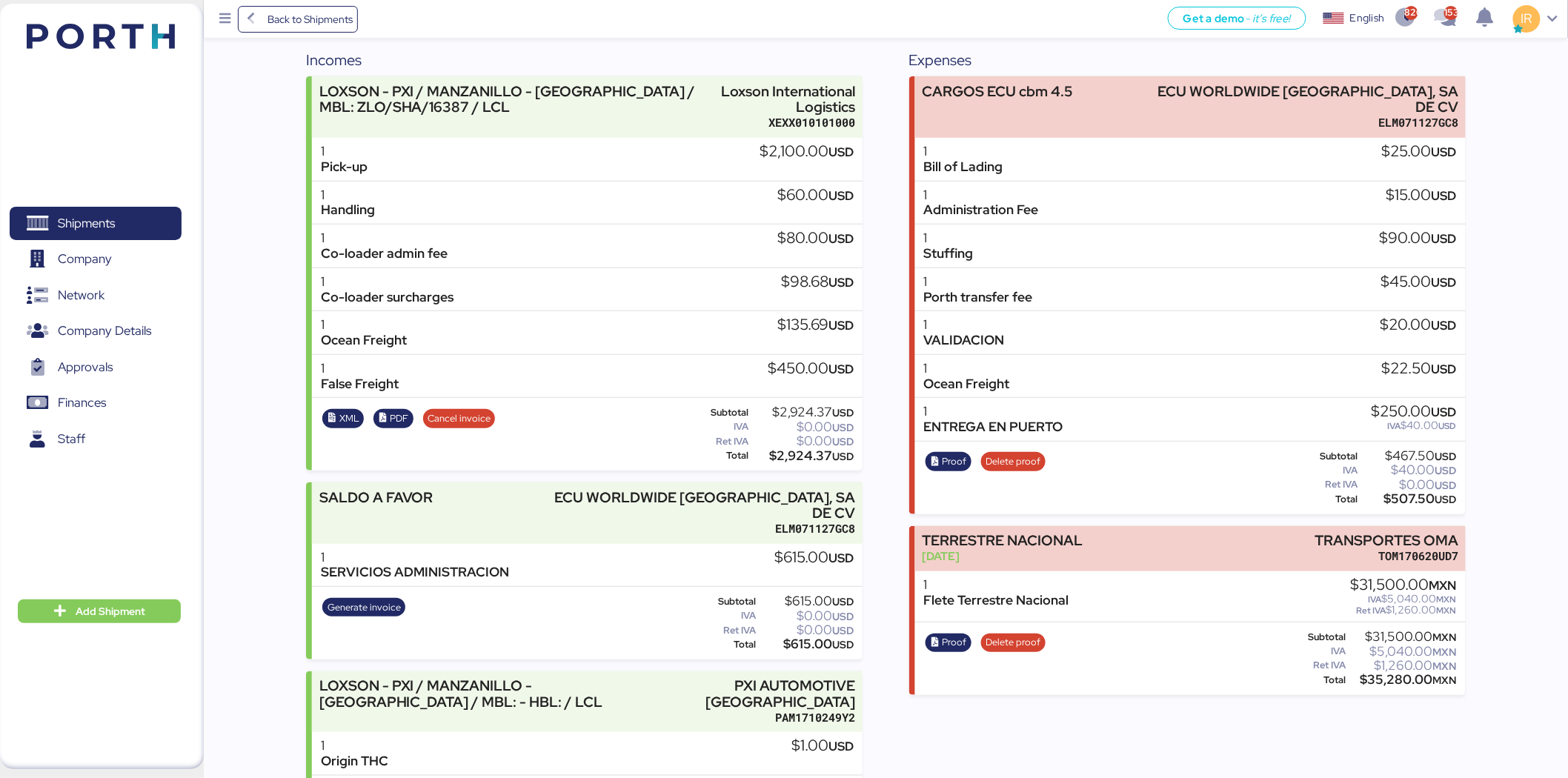
scroll to position [232, 0]
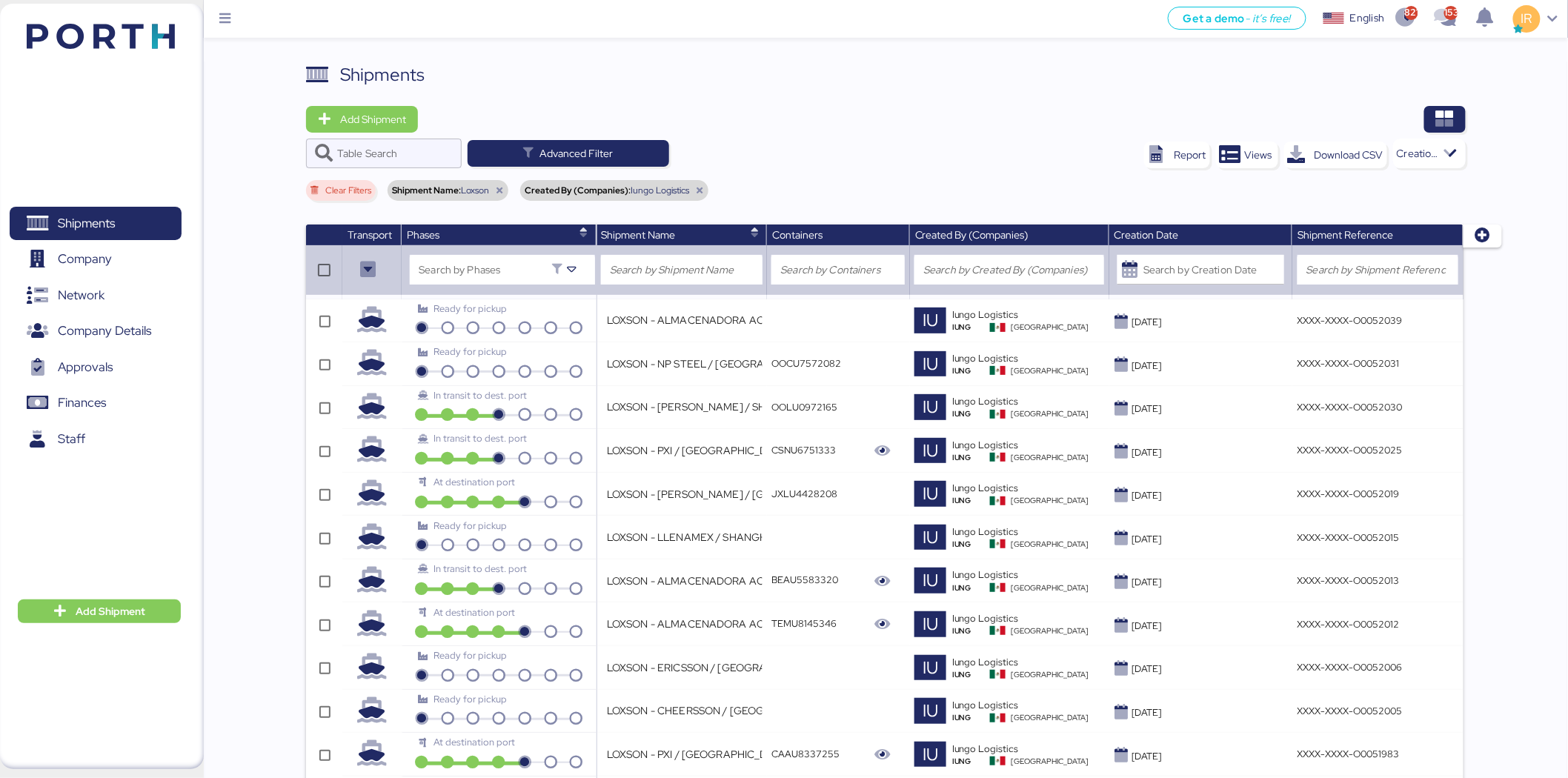
scroll to position [1061, 0]
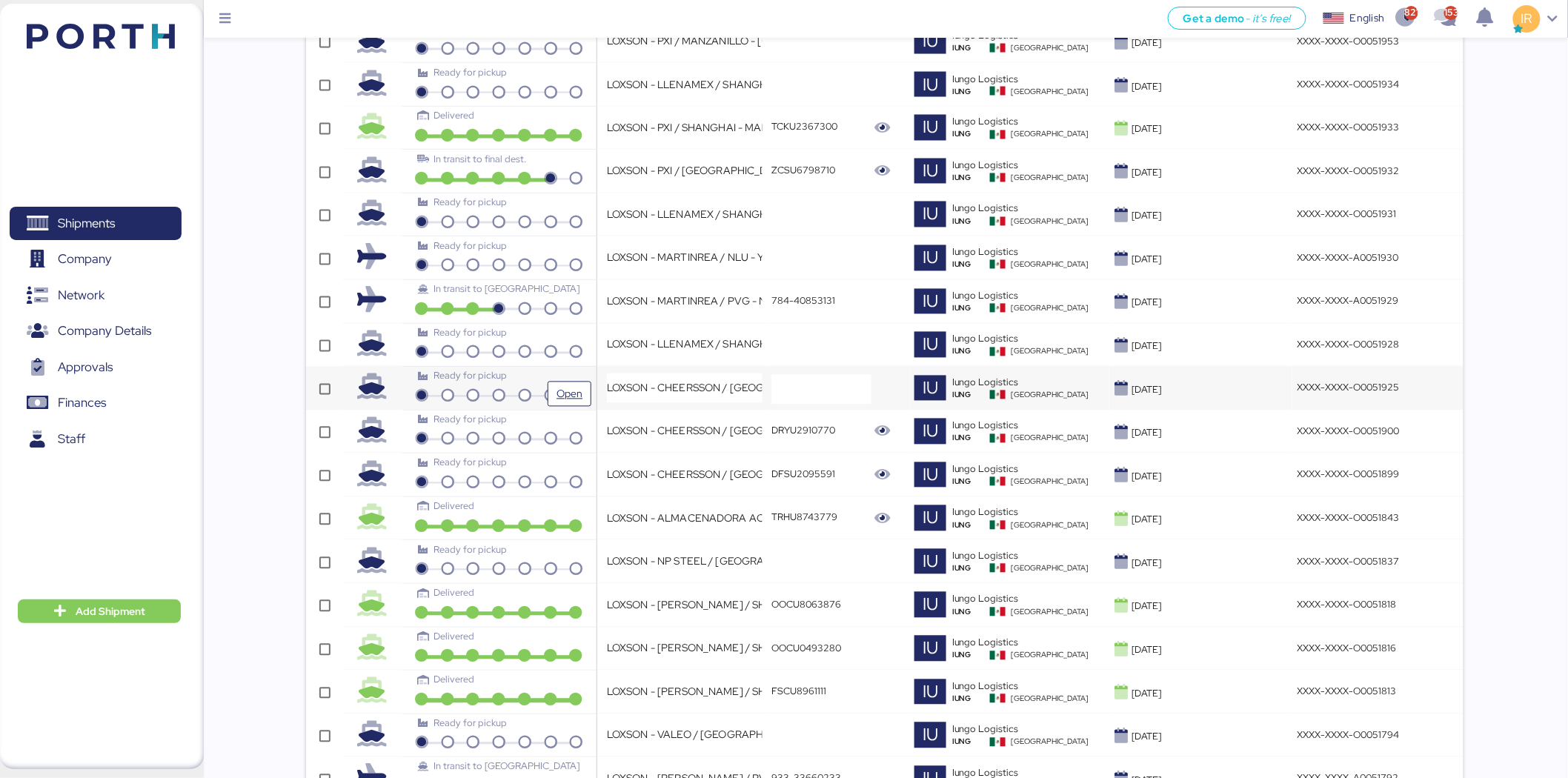
click at [573, 376] on div "Ready for pickup" at bounding box center [498, 376] width 162 height 14
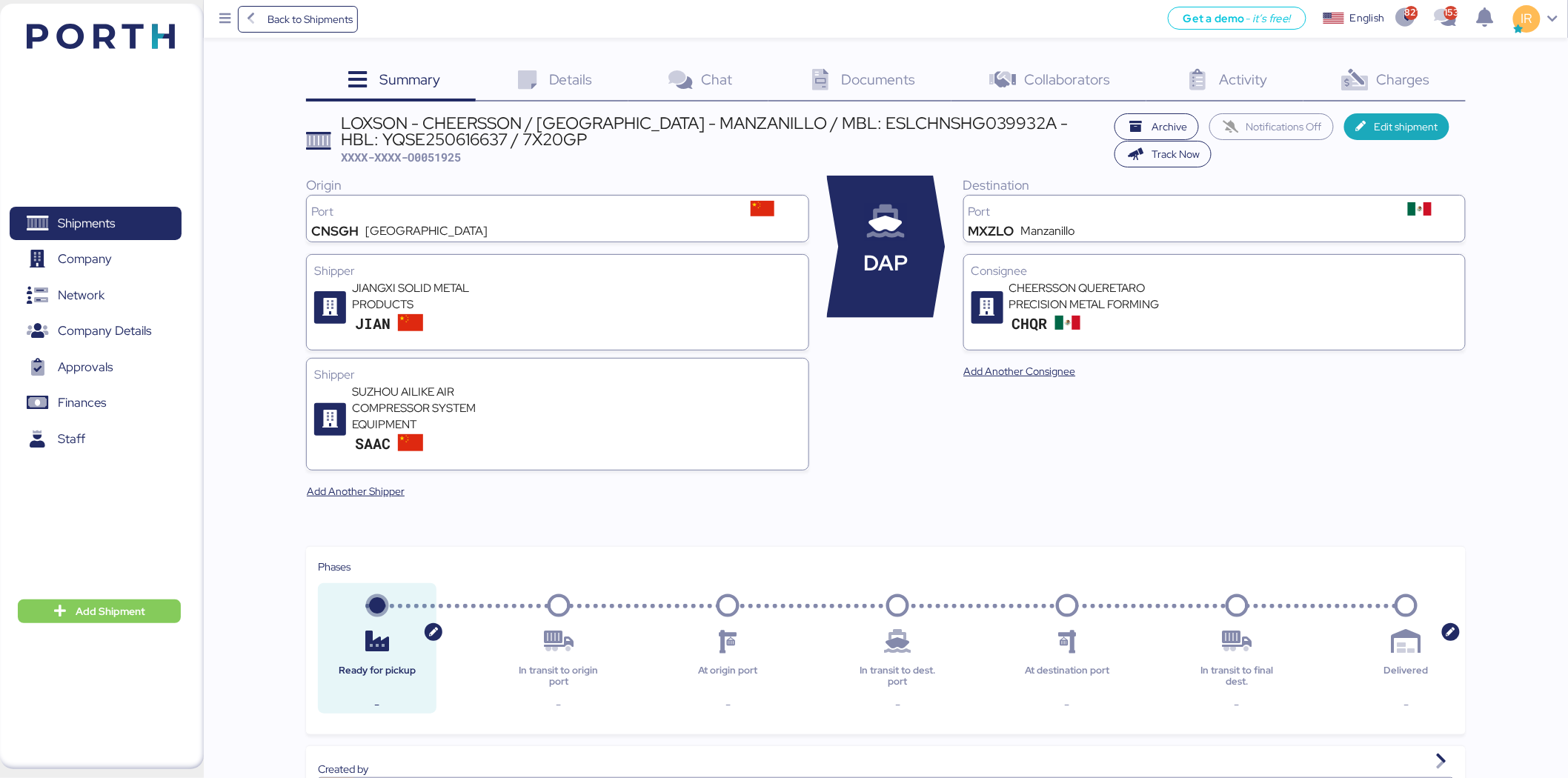
click at [1438, 77] on div "Charges 0" at bounding box center [1384, 81] width 162 height 40
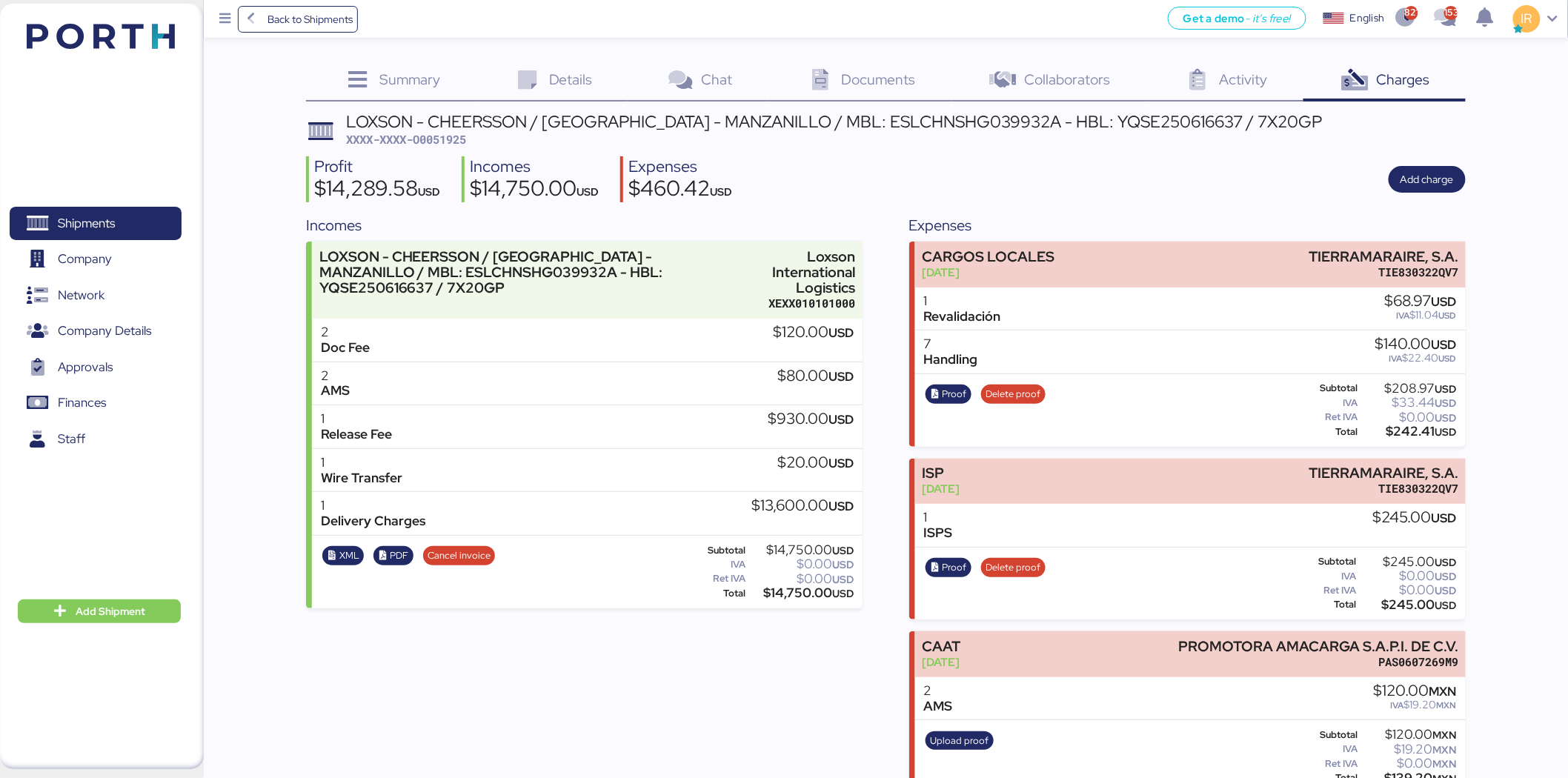
click at [542, 84] on icon at bounding box center [527, 80] width 32 height 22
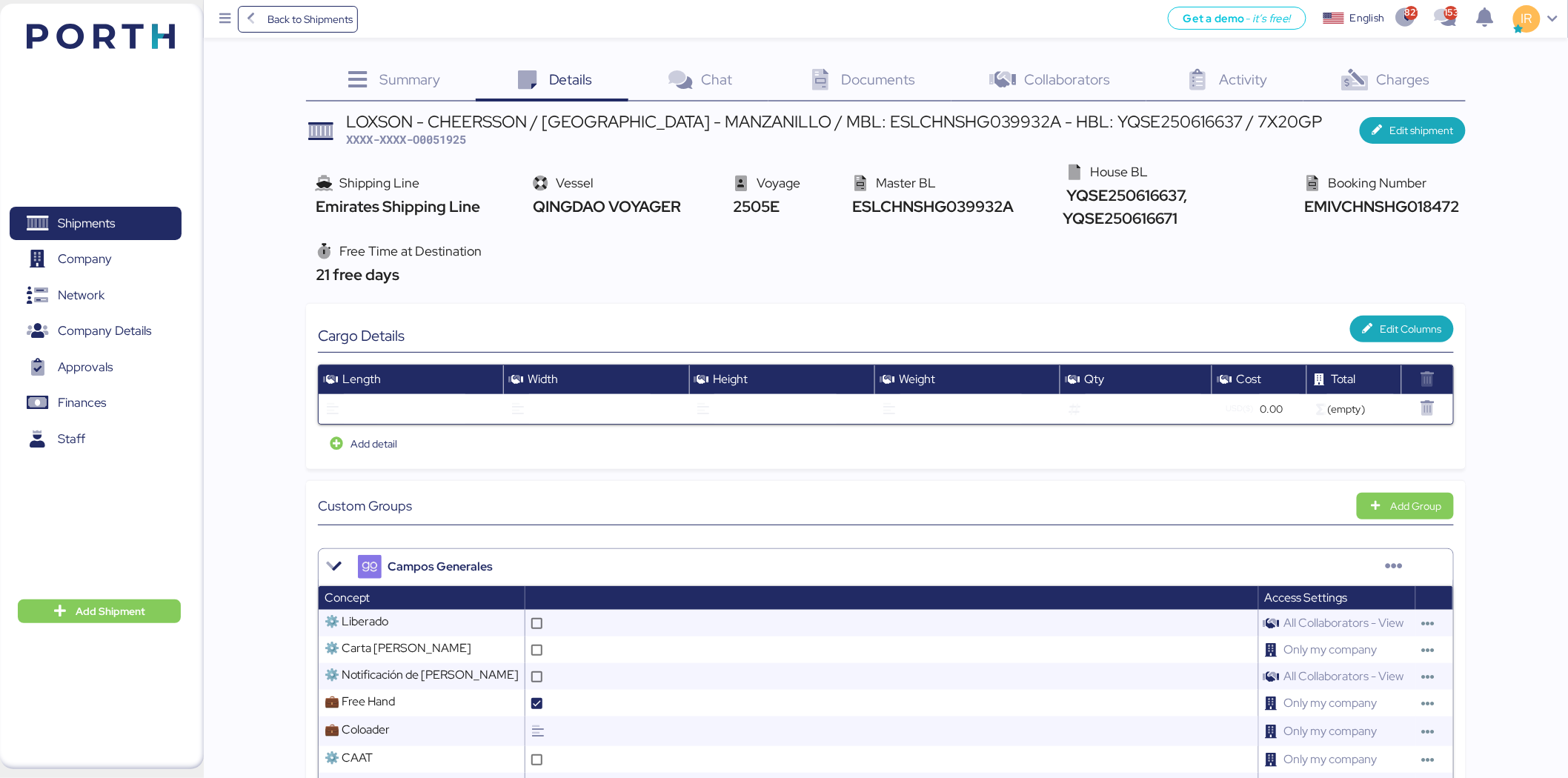
scroll to position [1, 0]
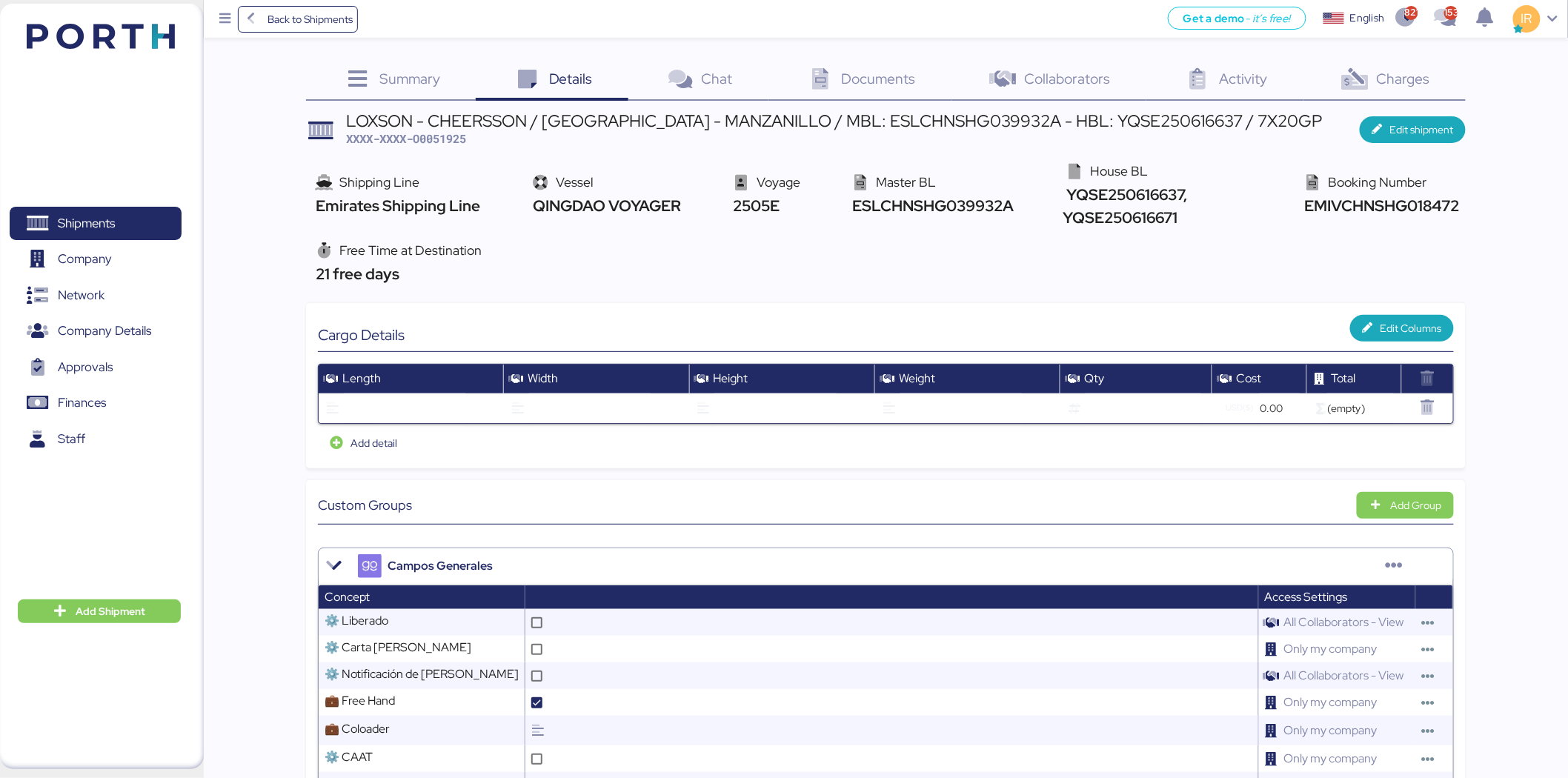
click at [811, 80] on icon at bounding box center [819, 80] width 32 height 22
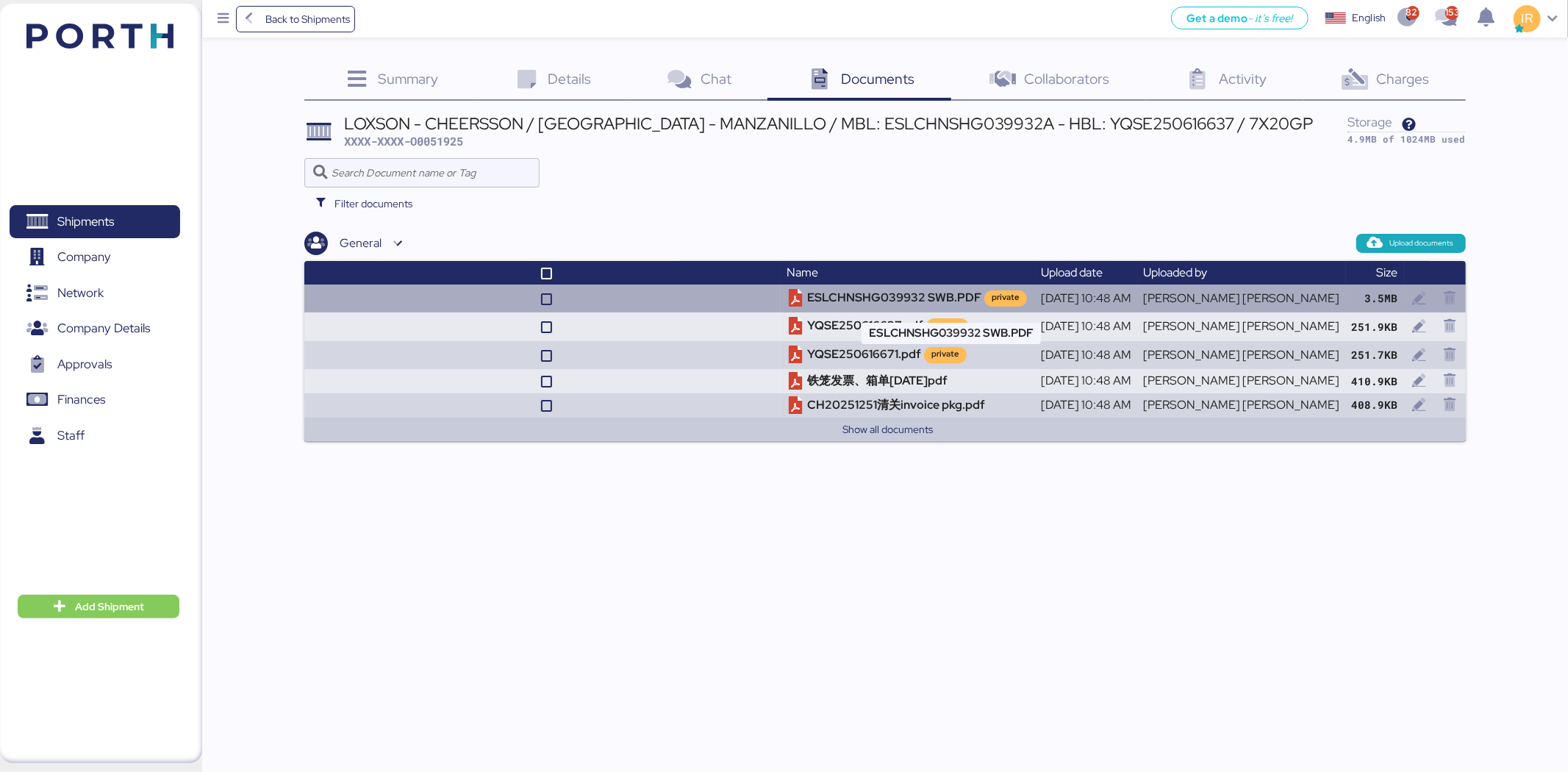
click at [990, 302] on td "ESLCHNSHG039932 SWB.PDF private" at bounding box center [908, 298] width 254 height 28
